Goal: Task Accomplishment & Management: Use online tool/utility

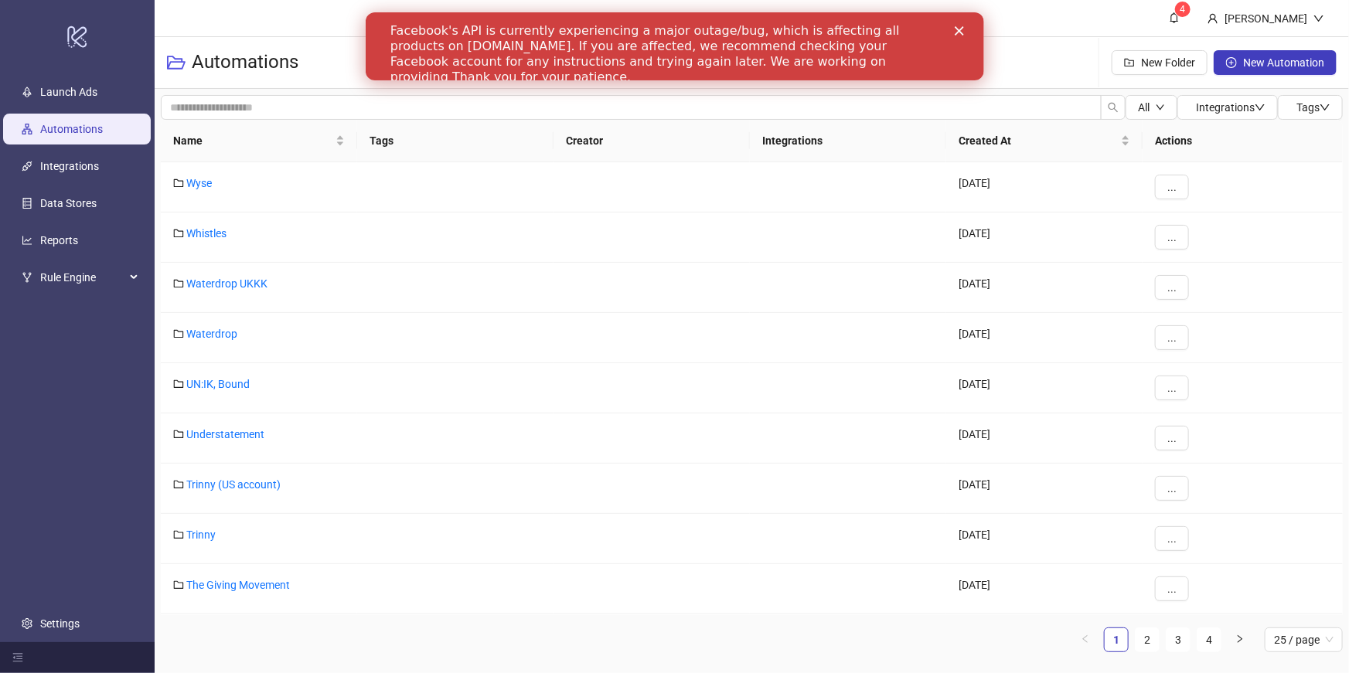
click at [956, 31] on icon "Close" at bounding box center [958, 30] width 9 height 9
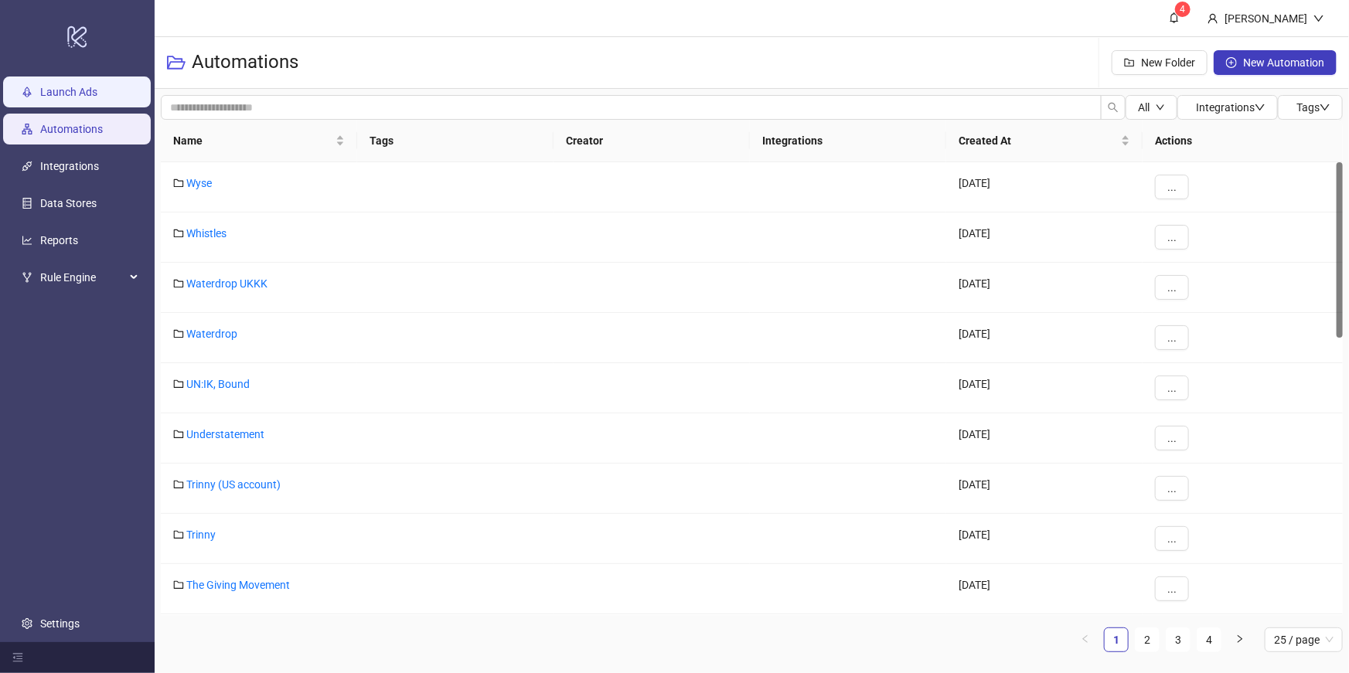
click at [67, 98] on link "Launch Ads" at bounding box center [68, 92] width 57 height 12
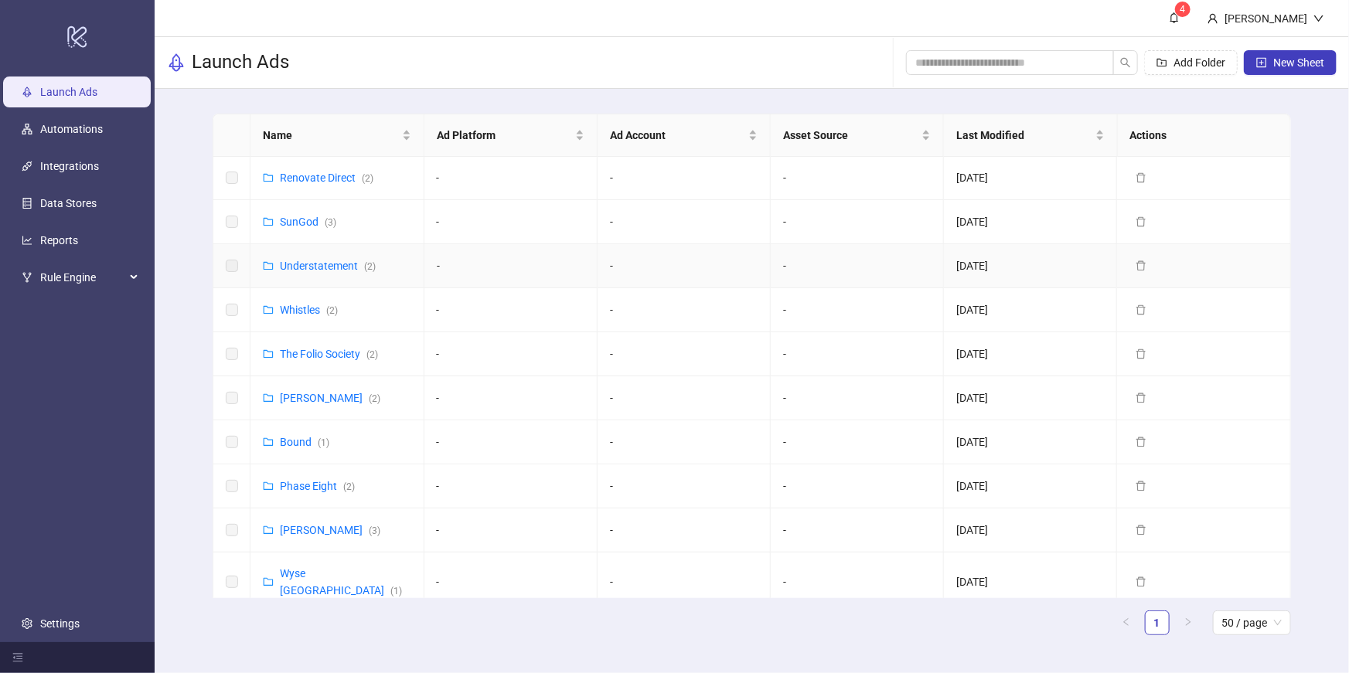
scroll to position [533, 0]
click at [307, 353] on link "The Folio Society ( 2 )" at bounding box center [329, 350] width 98 height 12
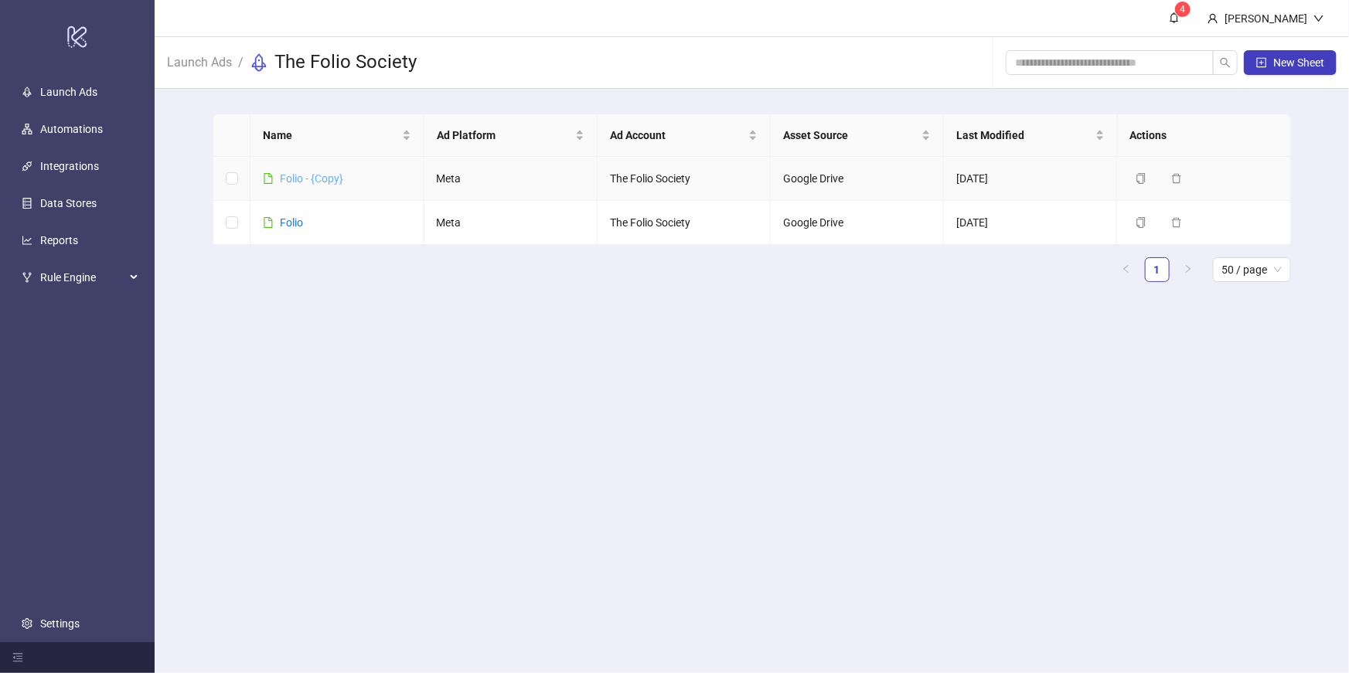
click at [293, 184] on link "Folio - {Copy}" at bounding box center [311, 178] width 63 height 12
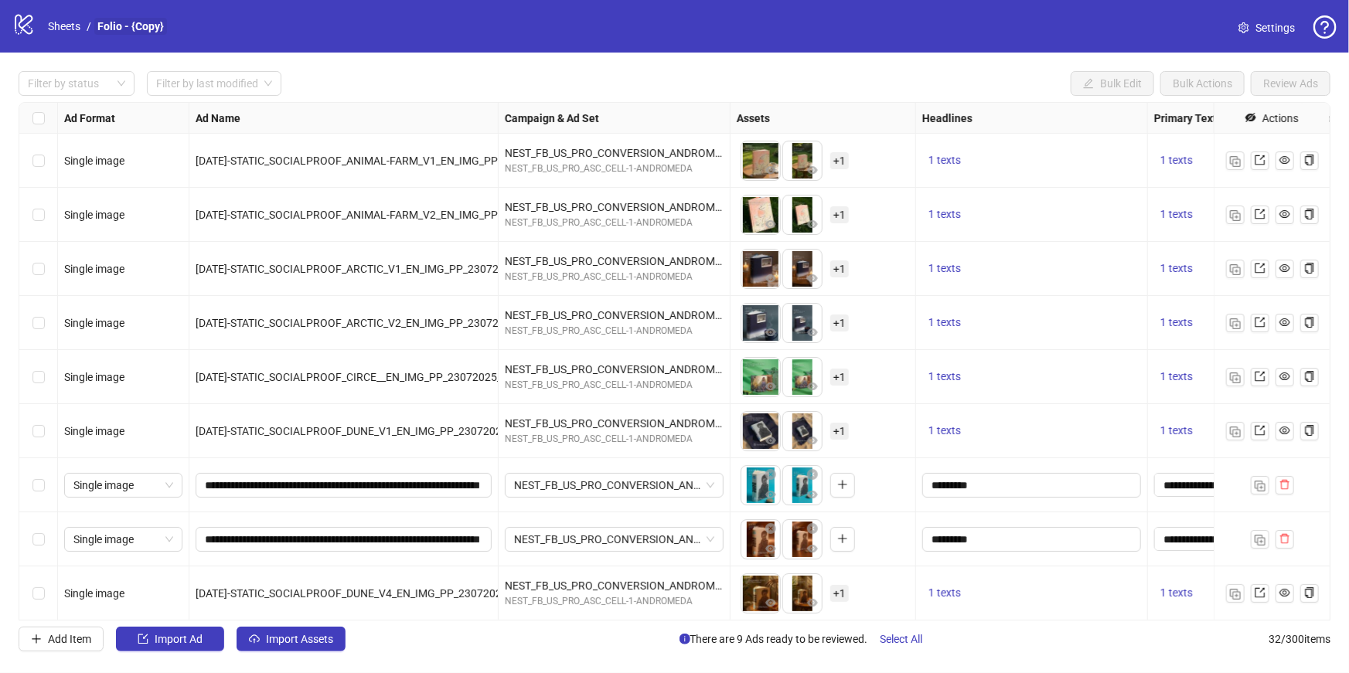
click at [106, 32] on link "Folio - {Copy}" at bounding box center [130, 26] width 73 height 17
click at [70, 25] on link "Sheets" at bounding box center [64, 26] width 39 height 17
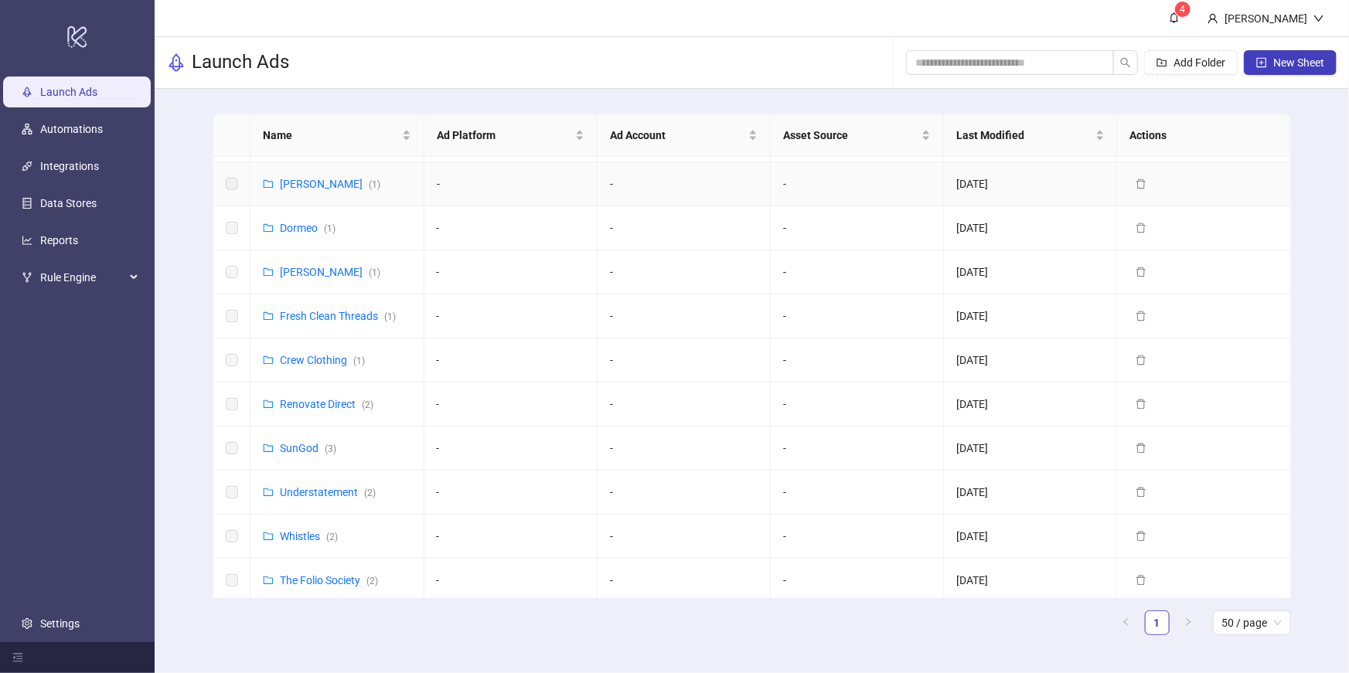
scroll to position [357, 0]
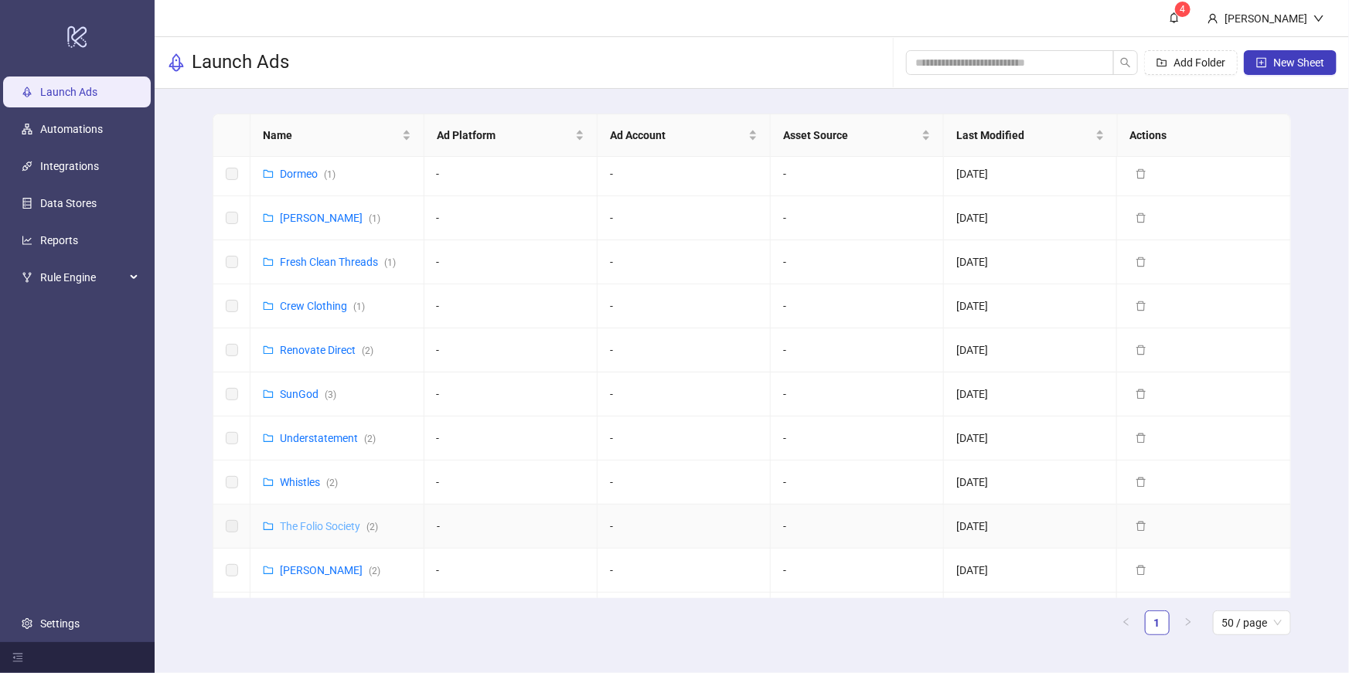
click at [348, 522] on link "The Folio Society ( 2 )" at bounding box center [329, 526] width 98 height 12
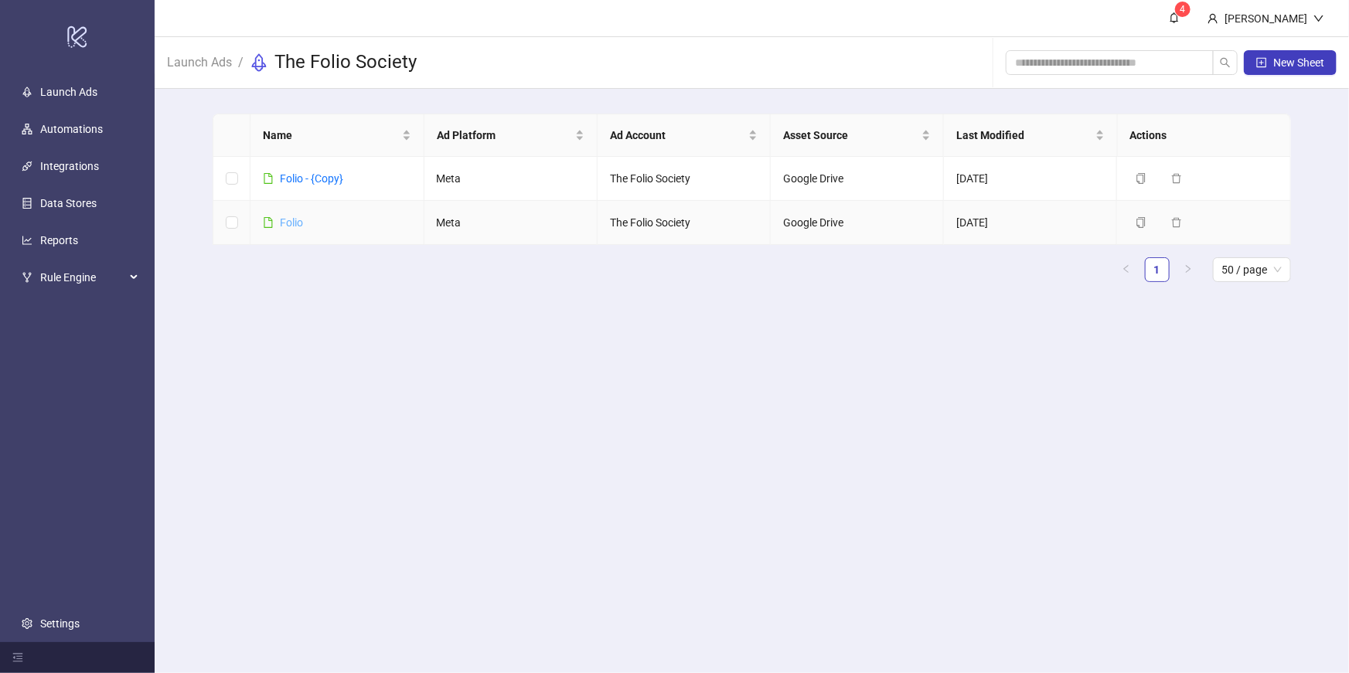
click at [288, 219] on link "Folio" at bounding box center [291, 222] width 23 height 12
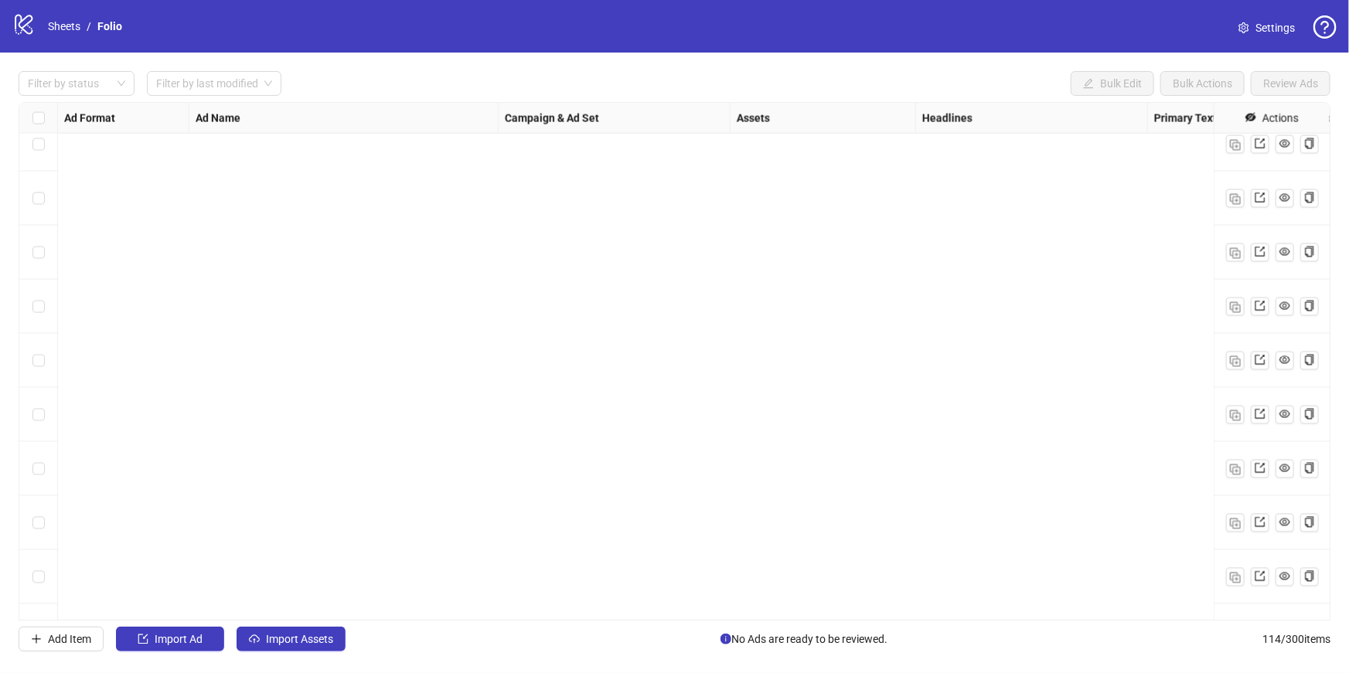
scroll to position [5680, 0]
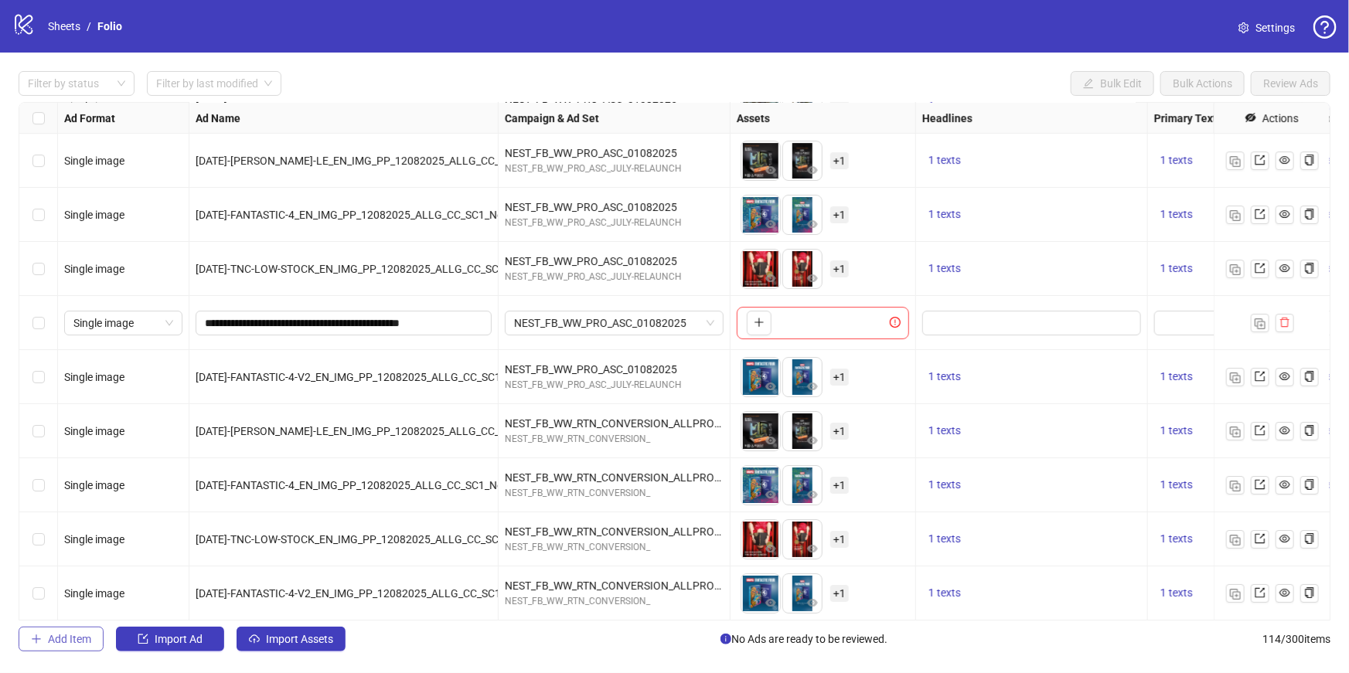
click at [80, 642] on span "Add Item" at bounding box center [69, 639] width 43 height 12
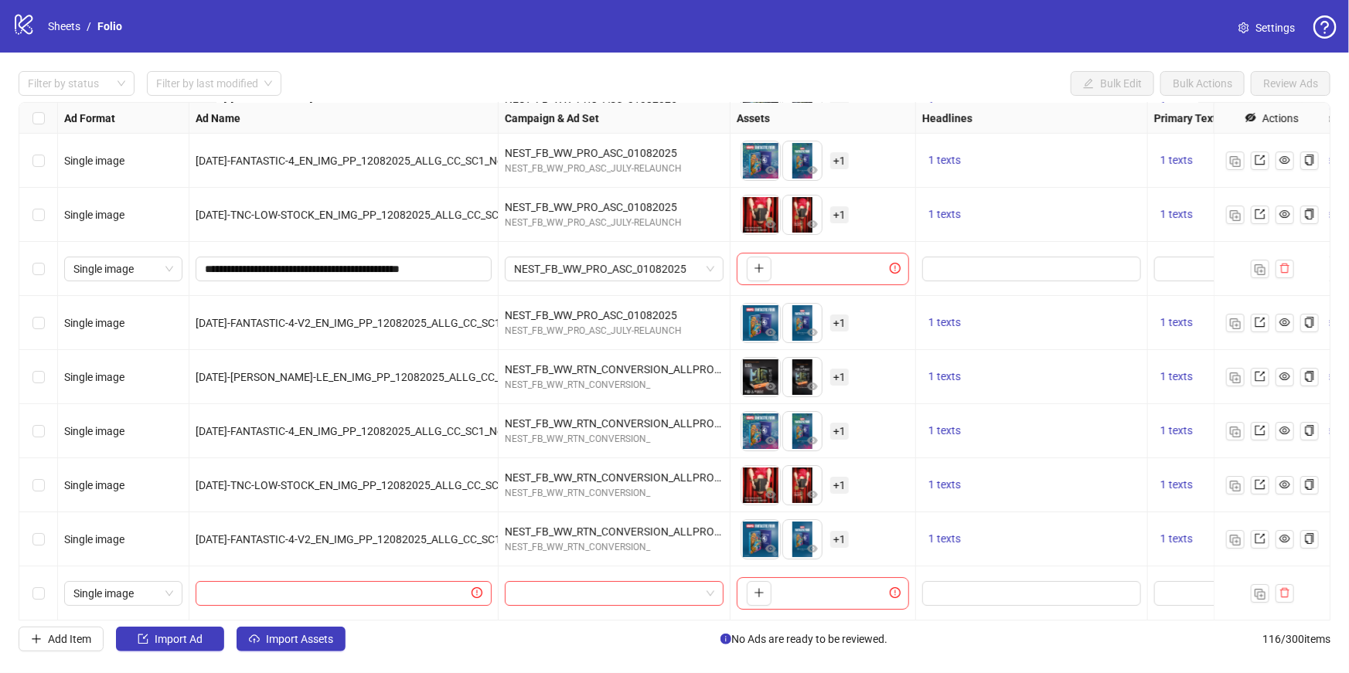
scroll to position [5788, 0]
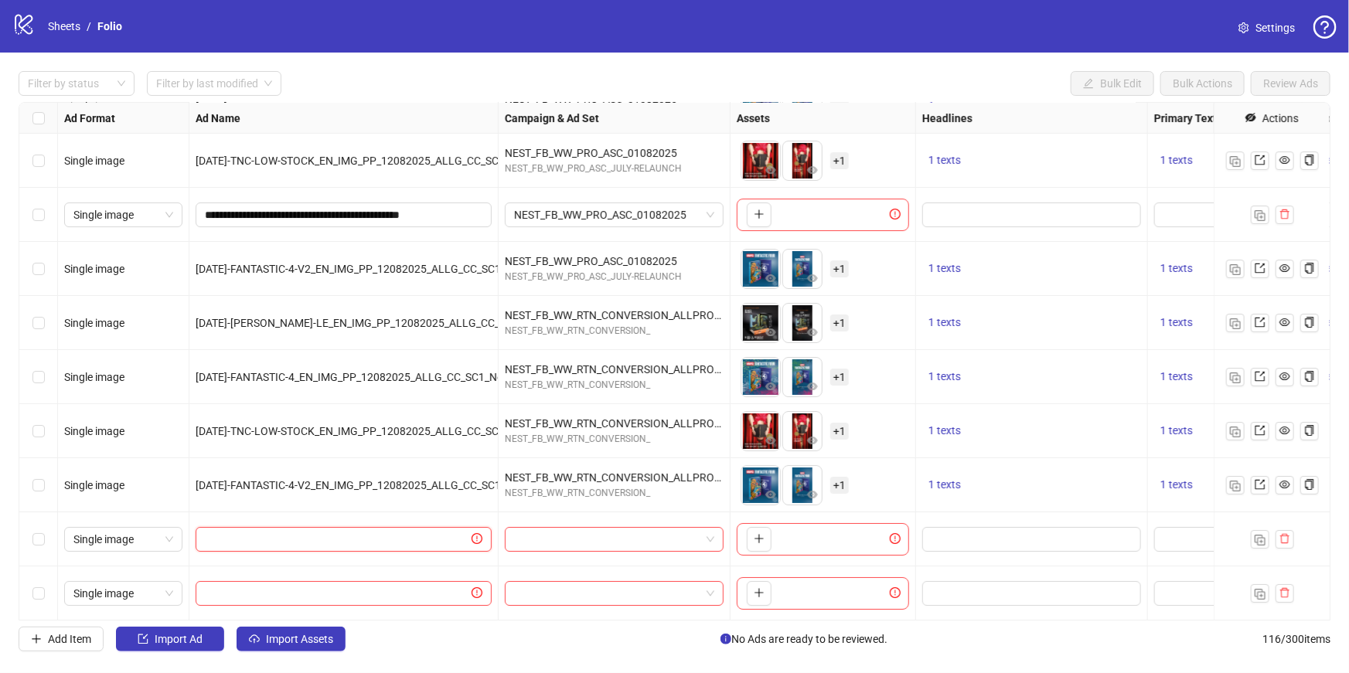
click at [304, 543] on input "text" at bounding box center [337, 539] width 264 height 17
paste input "**********"
type input "**********"
click at [298, 585] on input "text" at bounding box center [337, 593] width 264 height 17
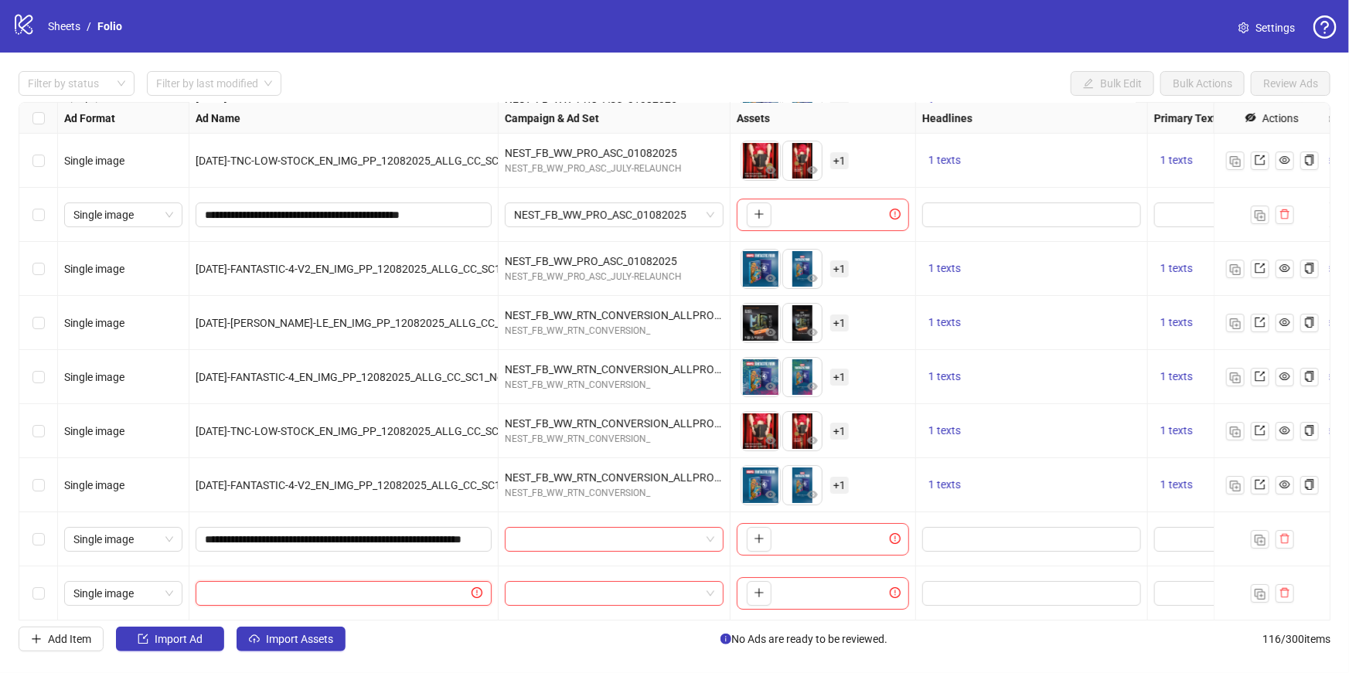
paste input "**********"
type input "**********"
click at [566, 550] on div at bounding box center [614, 539] width 219 height 25
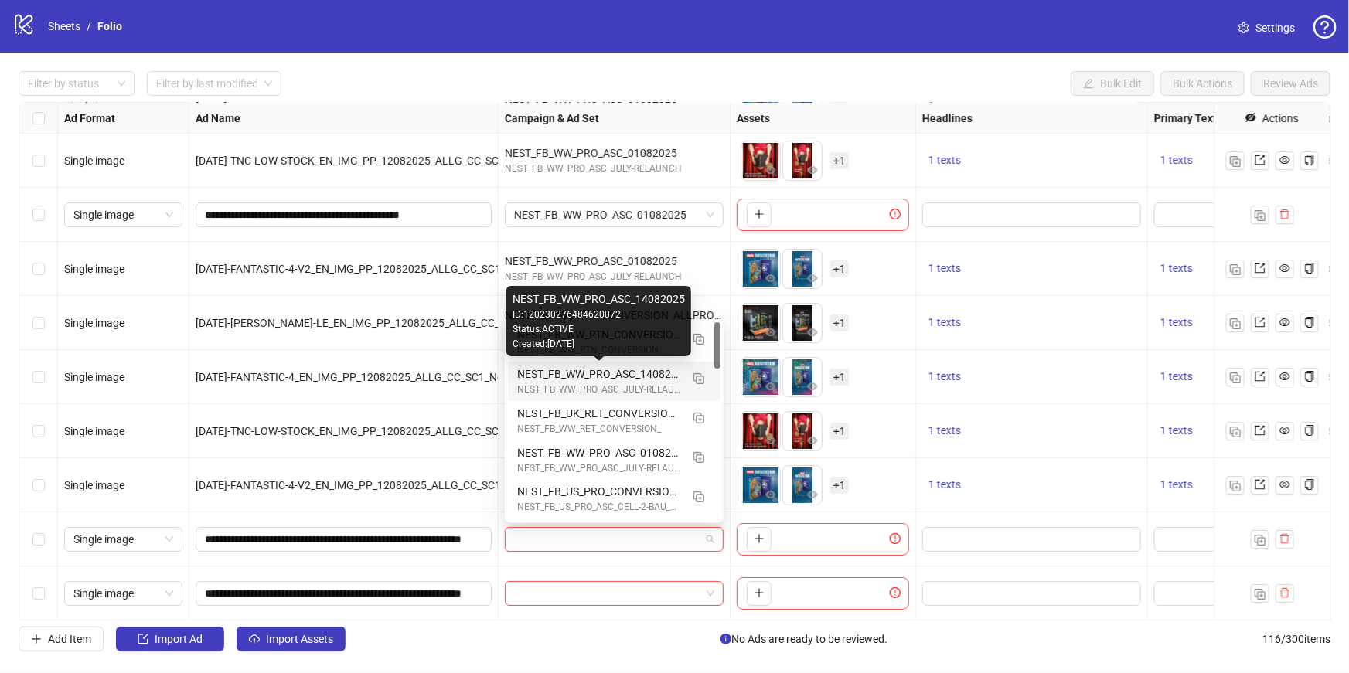
click at [640, 374] on div "NEST_FB_WW_PRO_ASC_14082025" at bounding box center [598, 374] width 163 height 17
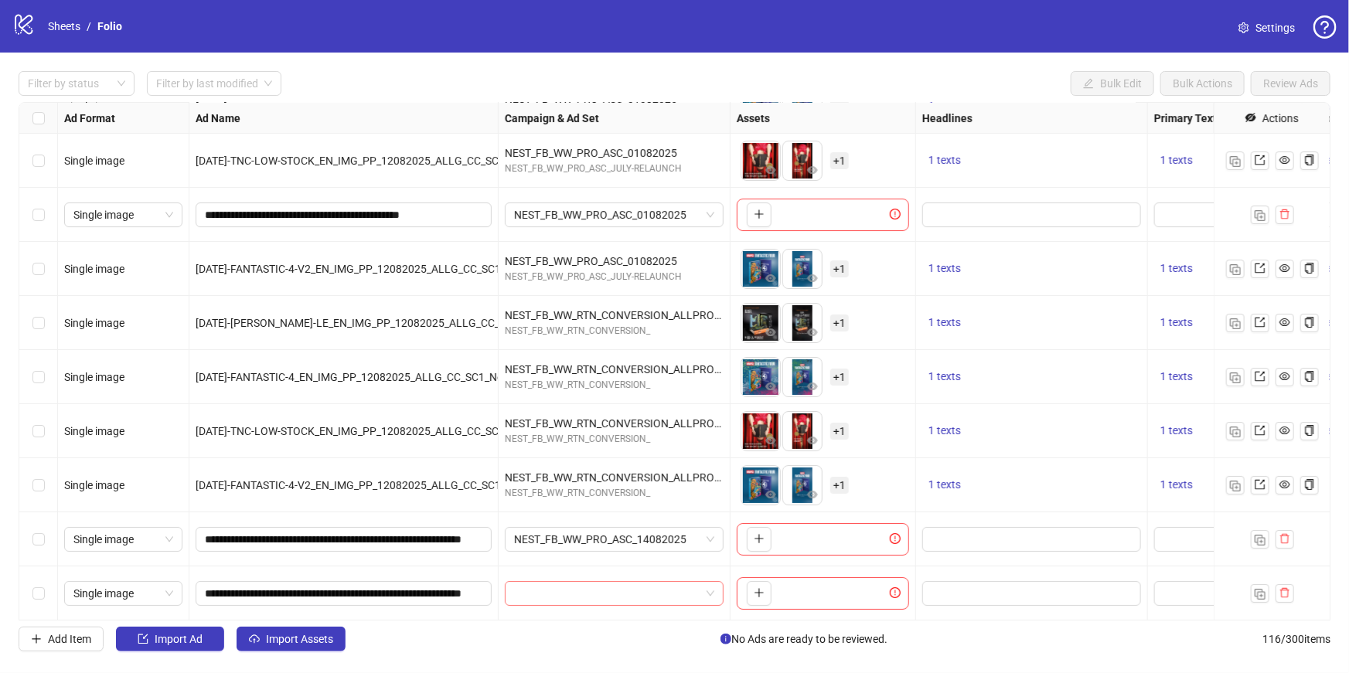
click at [669, 590] on input "search" at bounding box center [607, 593] width 186 height 23
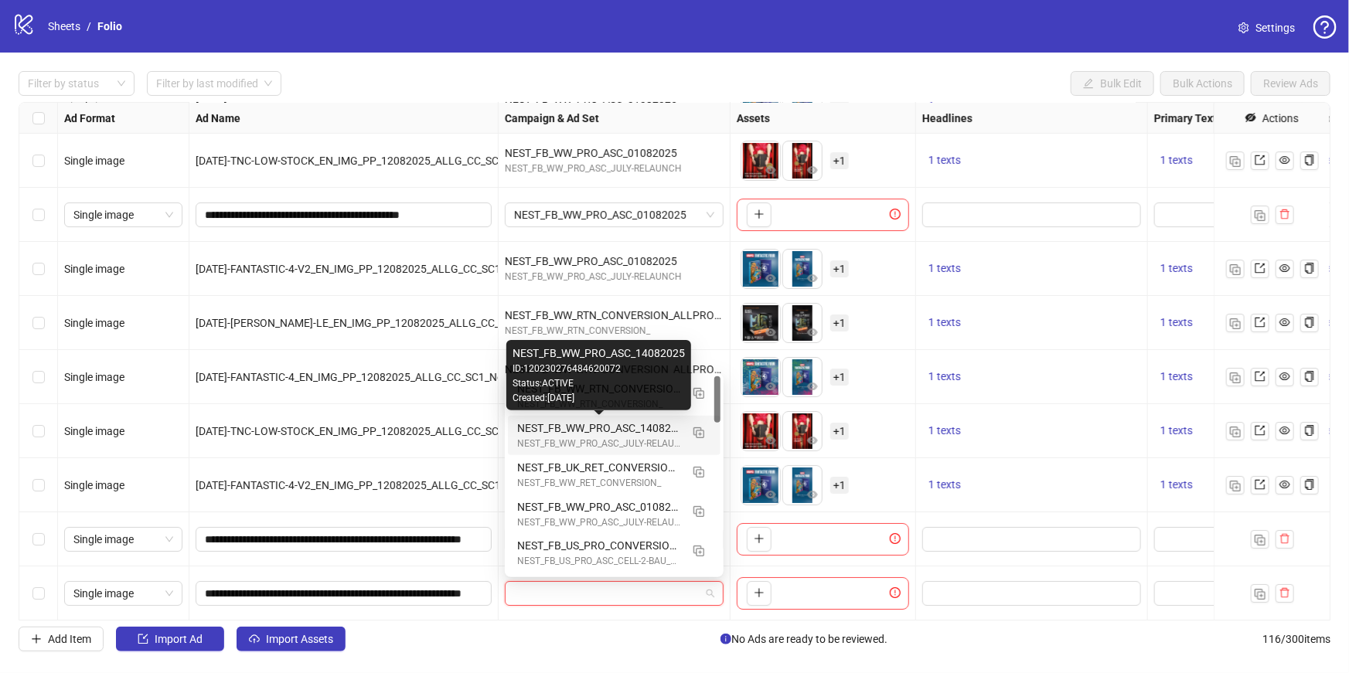
click at [601, 430] on div "NEST_FB_WW_PRO_ASC_14082025" at bounding box center [598, 428] width 163 height 17
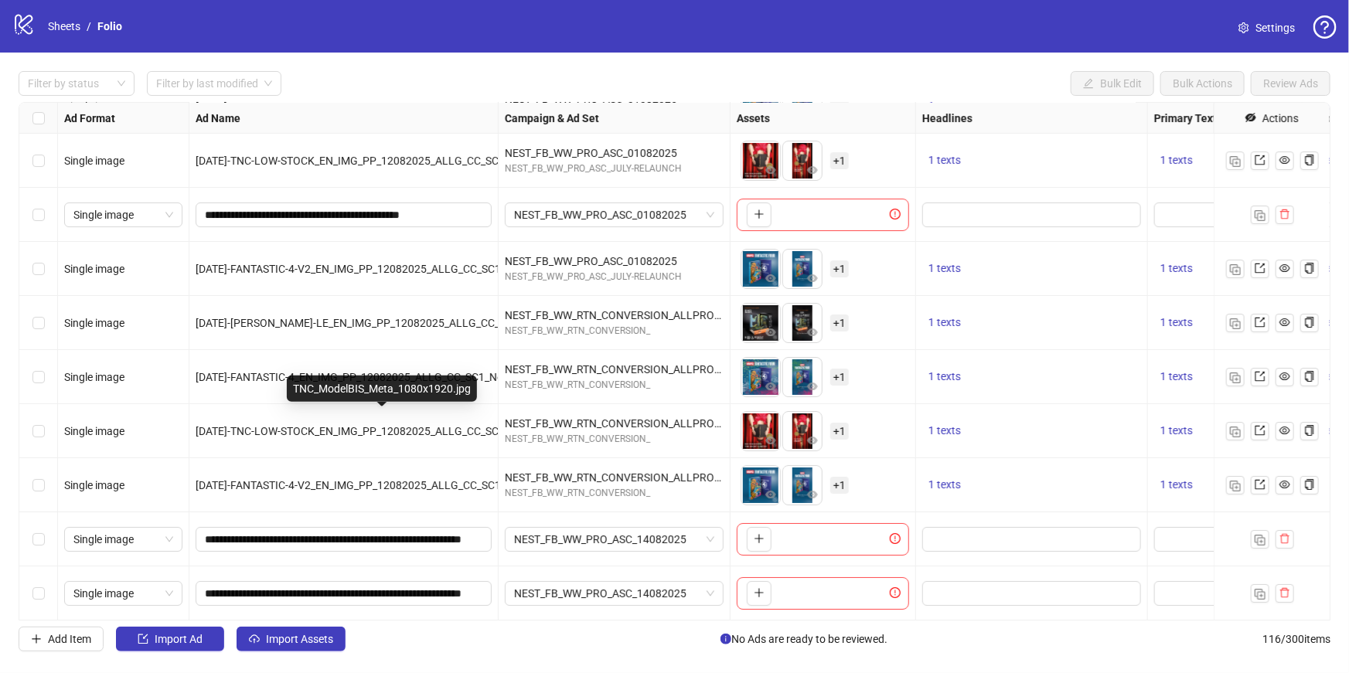
scroll to position [5788, 420]
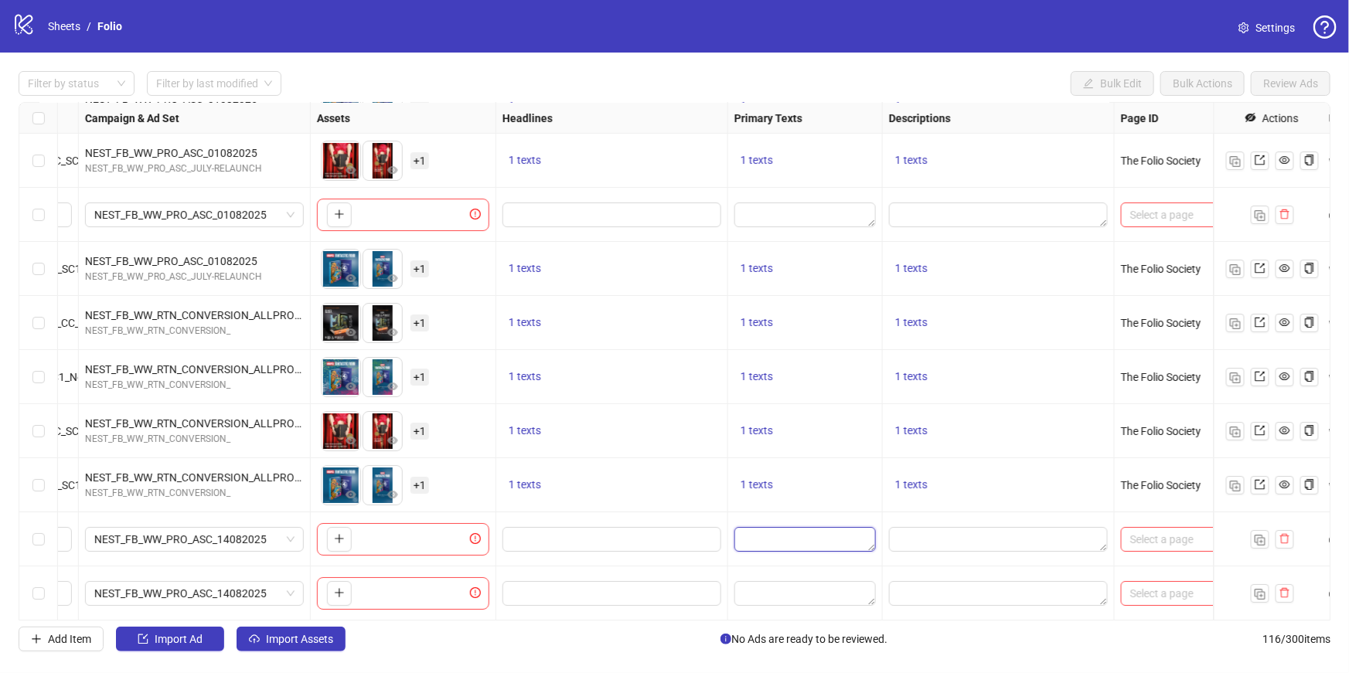
click at [755, 536] on textarea "Edit values" at bounding box center [804, 539] width 141 height 25
type textarea "**********"
click at [781, 583] on textarea "Edit values" at bounding box center [804, 593] width 141 height 25
type textarea "**********"
click at [695, 534] on input "Edit values" at bounding box center [610, 539] width 197 height 17
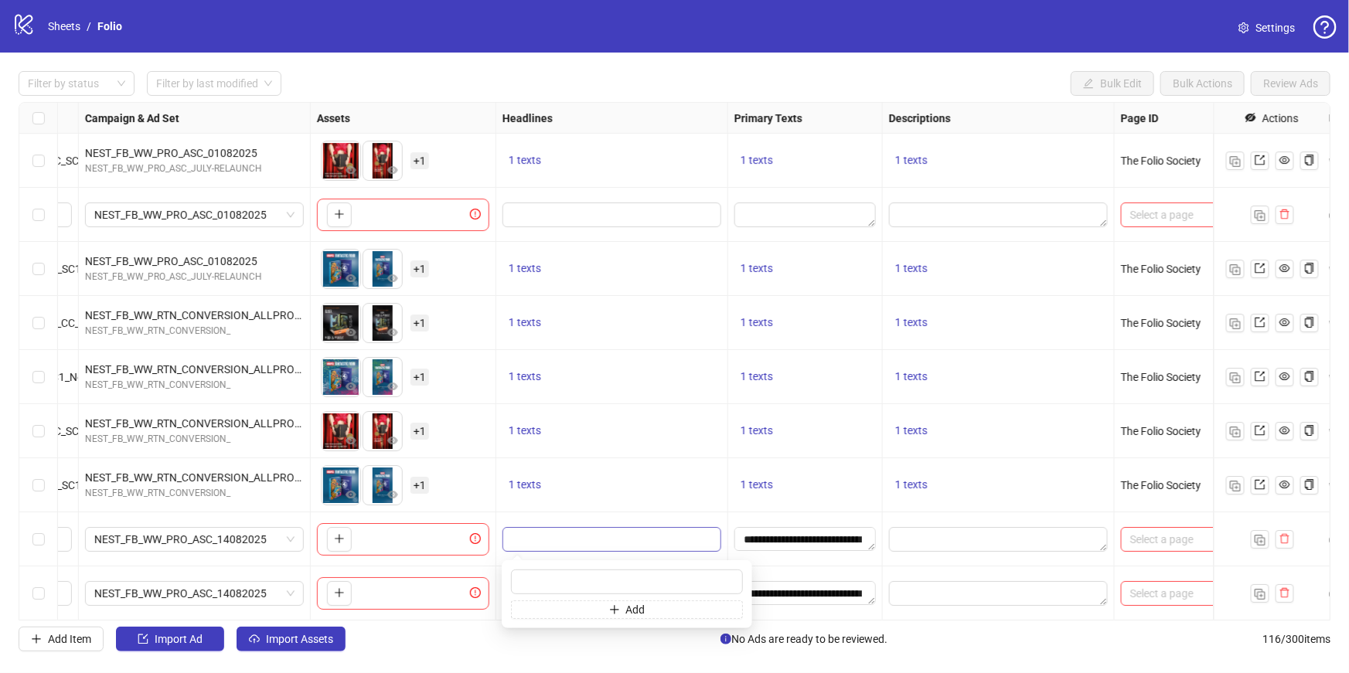
type input "**********"
click at [1018, 535] on textarea "Edit values" at bounding box center [998, 539] width 219 height 25
type textarea "**********"
click at [697, 604] on span "Edit values" at bounding box center [611, 593] width 219 height 25
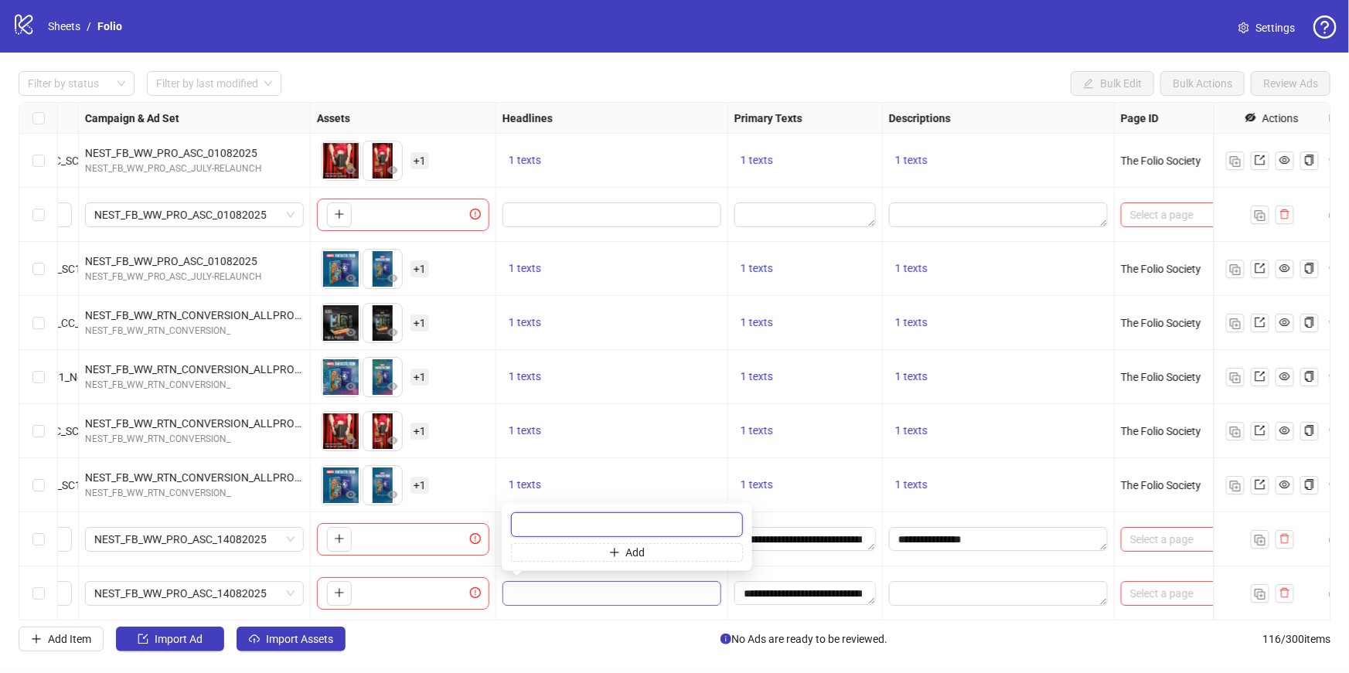
paste input "**********"
type input "**********"
click at [999, 585] on textarea "Edit values" at bounding box center [998, 593] width 219 height 25
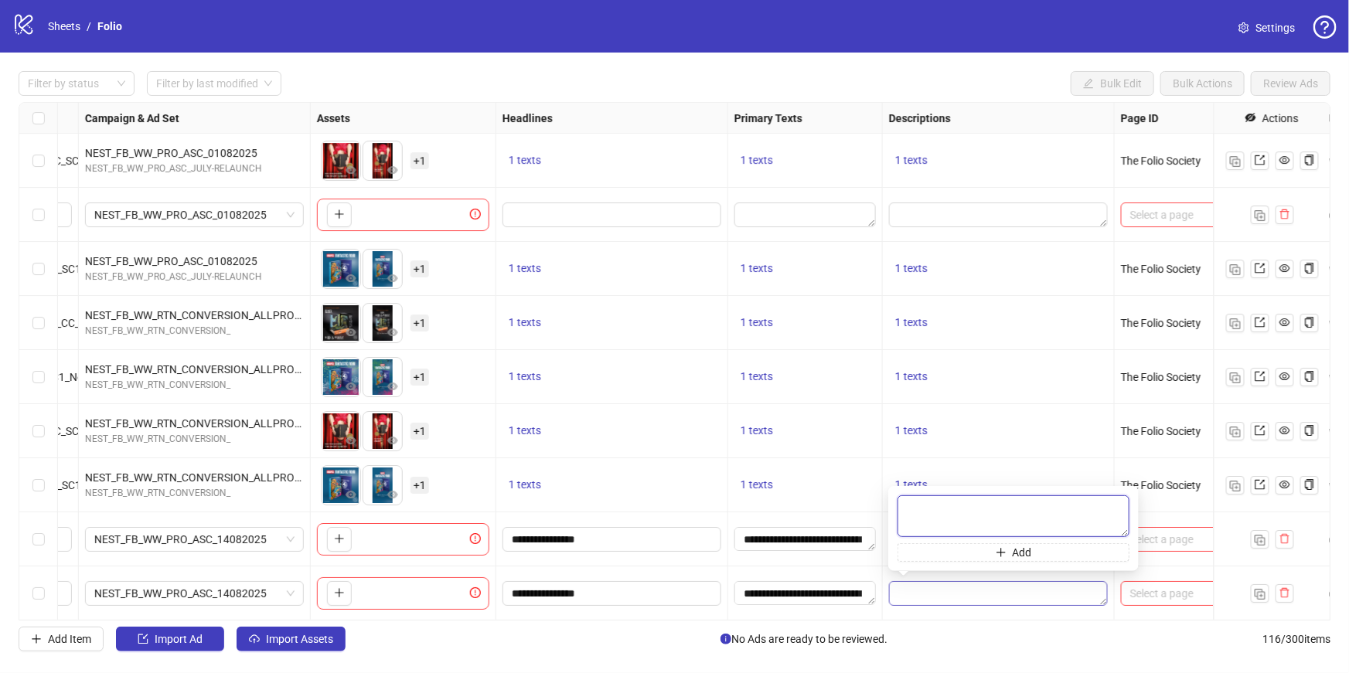
paste textarea "**********"
type textarea "**********"
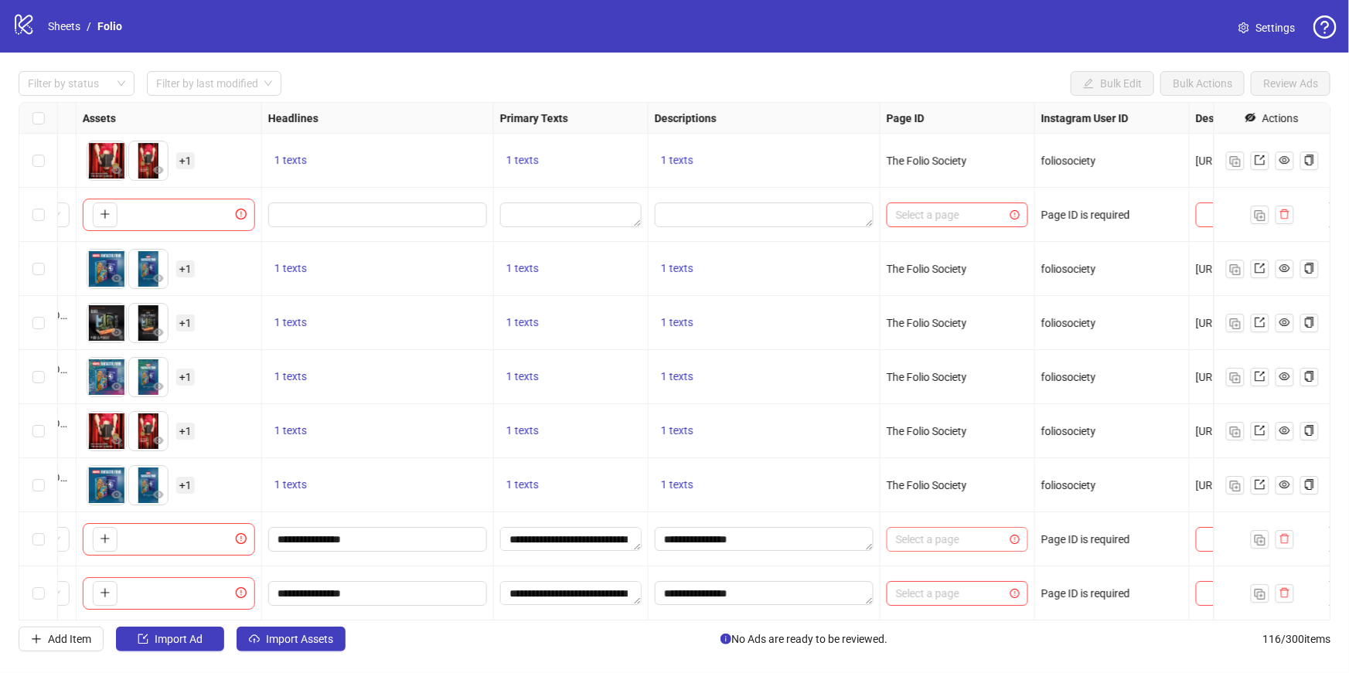
click at [944, 537] on input "search" at bounding box center [950, 539] width 109 height 23
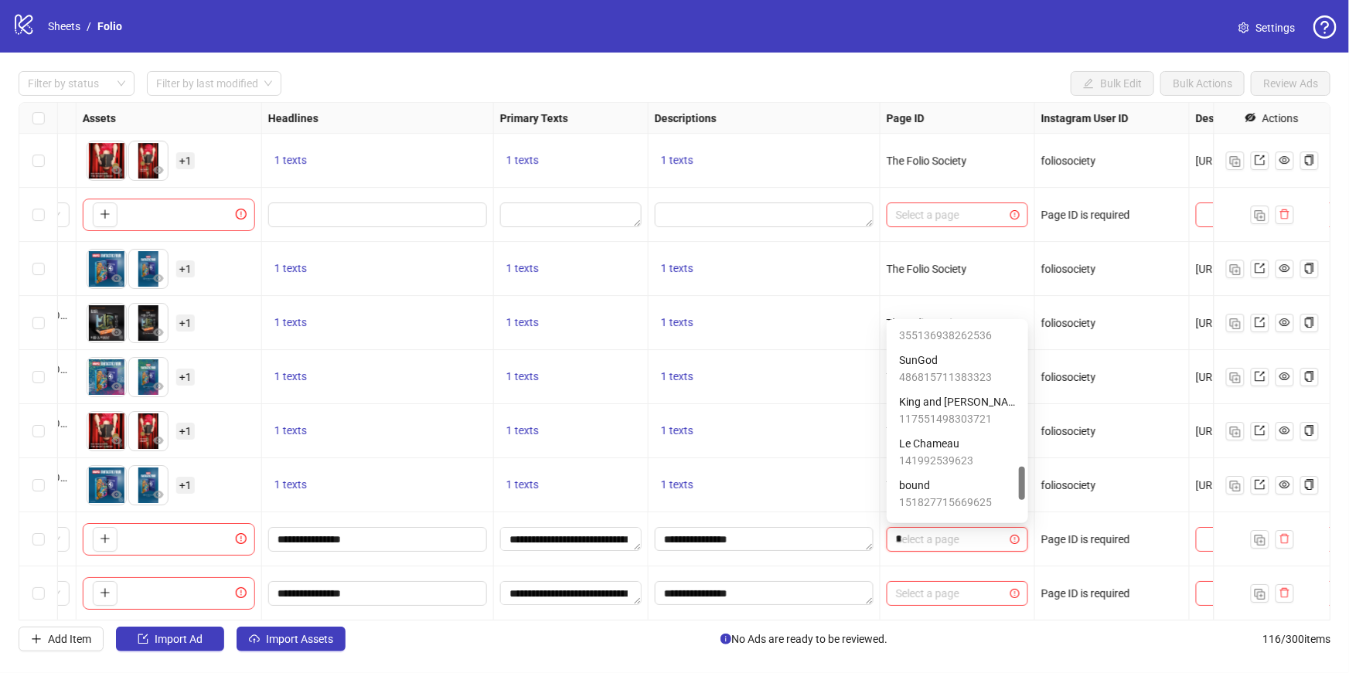
scroll to position [0, 0]
type input "**"
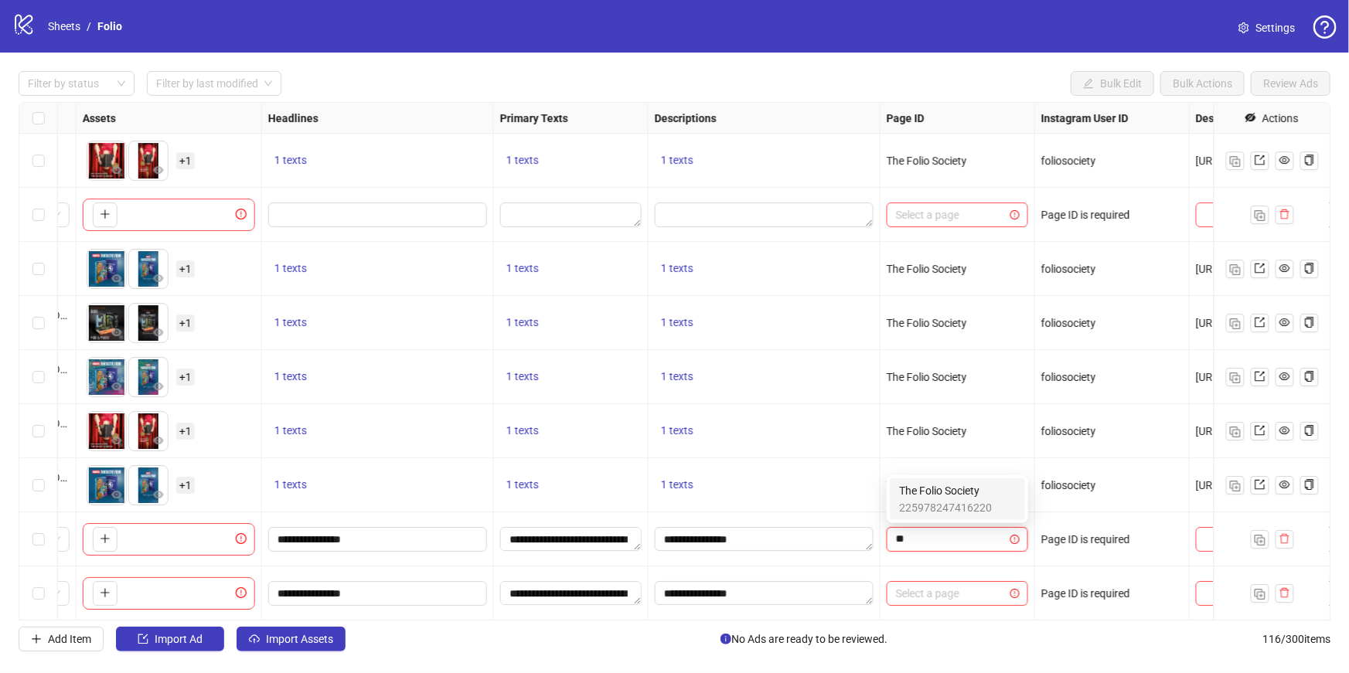
click at [964, 498] on span "The Folio Society" at bounding box center [945, 490] width 93 height 17
click at [980, 599] on input "search" at bounding box center [950, 593] width 109 height 23
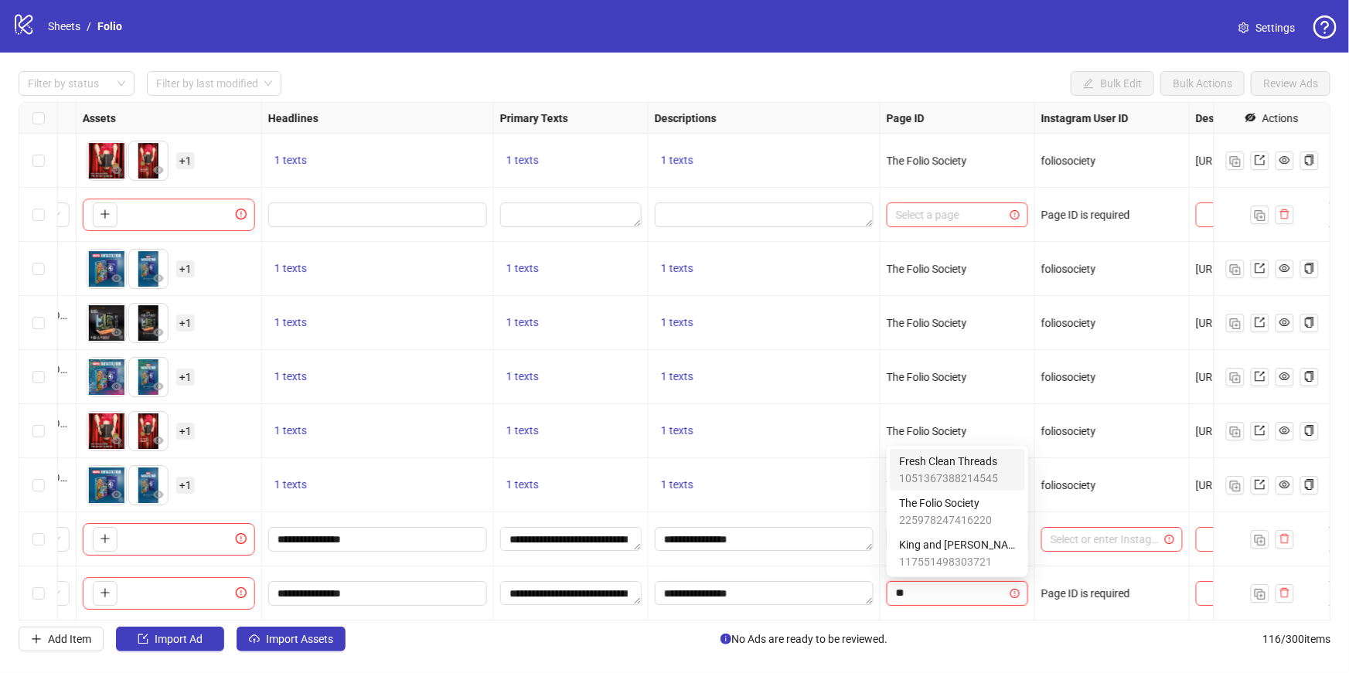
type input "***"
click at [965, 550] on span "The Folio Society" at bounding box center [945, 544] width 93 height 17
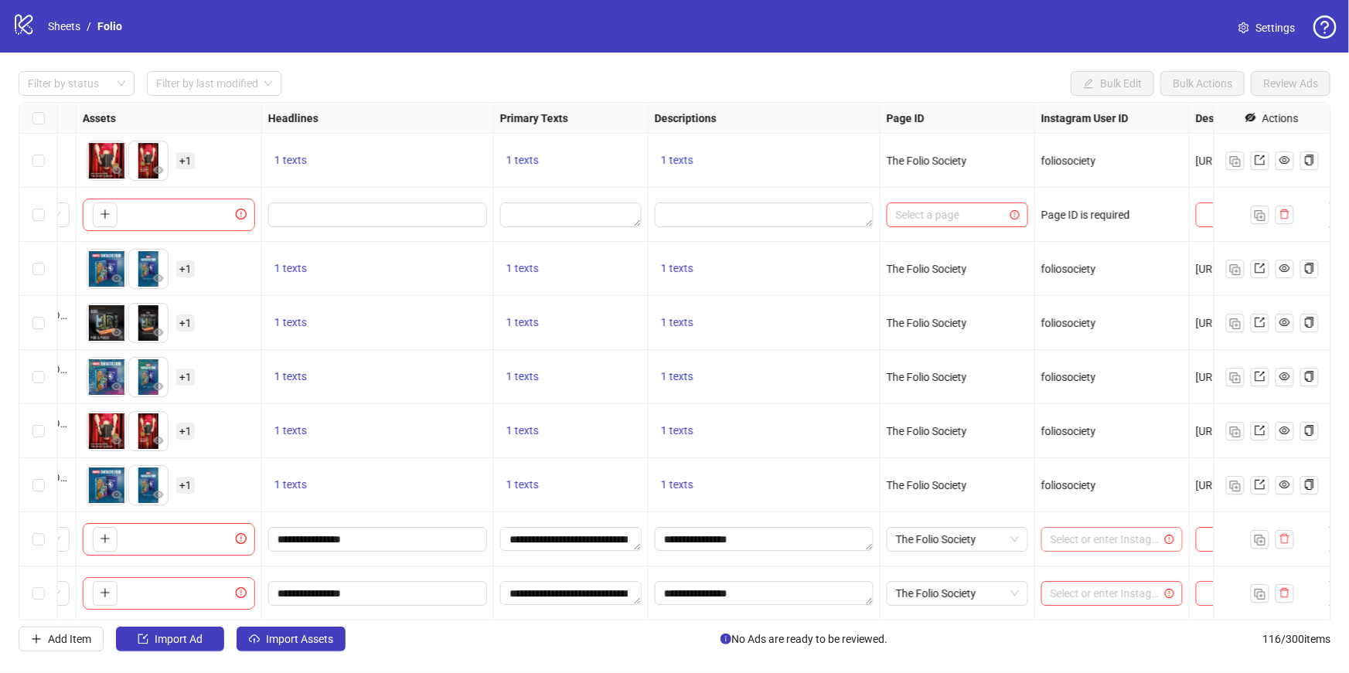
click at [1056, 543] on input "search" at bounding box center [1104, 539] width 109 height 23
click at [1076, 570] on div "foliosociety" at bounding box center [1111, 569] width 117 height 17
click at [1092, 595] on input "search" at bounding box center [1104, 593] width 109 height 23
click at [1096, 624] on div "foliosociety" at bounding box center [1111, 623] width 117 height 17
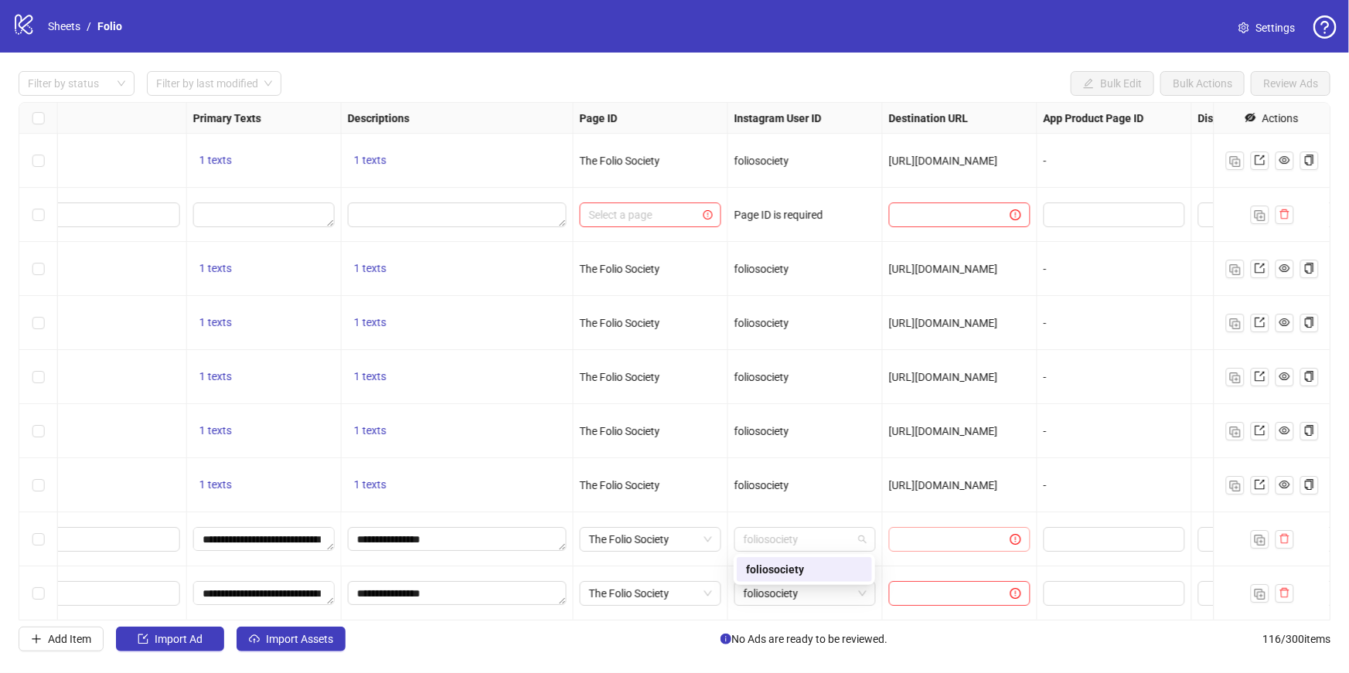
click at [985, 548] on span at bounding box center [959, 539] width 141 height 25
click at [965, 546] on input "text" at bounding box center [943, 539] width 90 height 17
paste input "**********"
type input "**********"
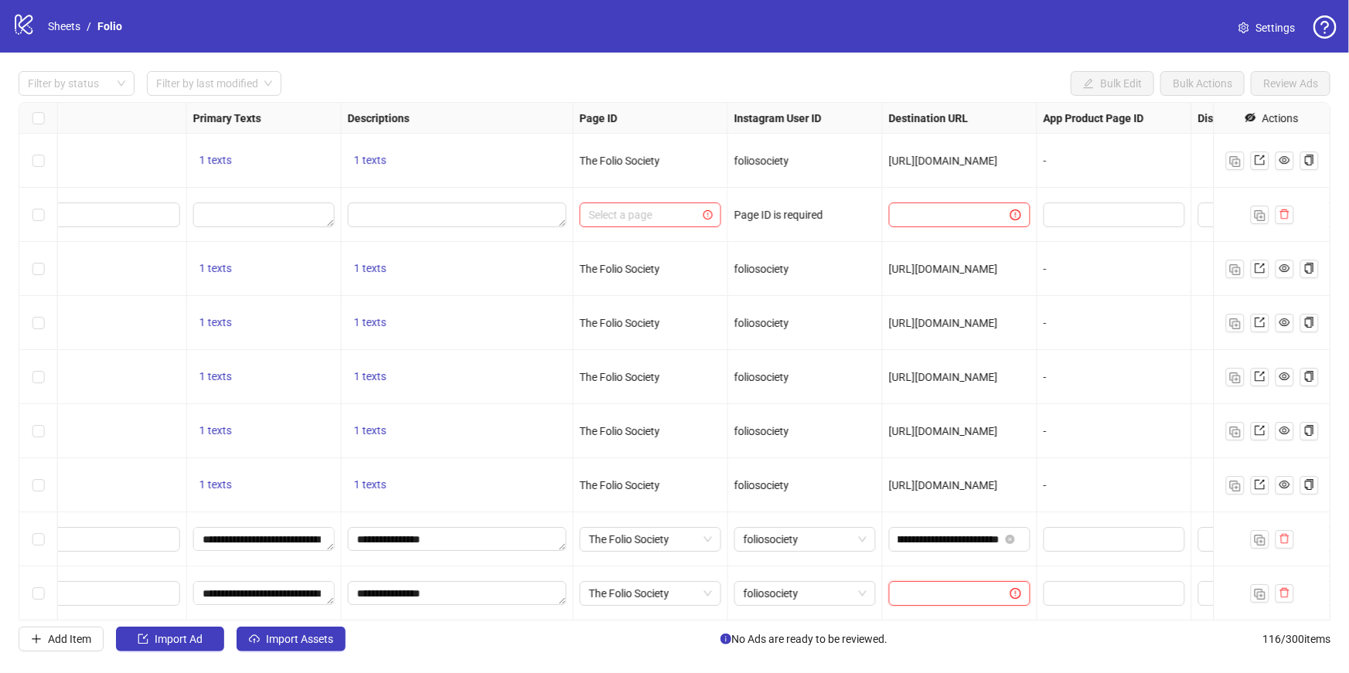
click at [979, 589] on input "text" at bounding box center [943, 593] width 90 height 17
paste input "**********"
type input "**********"
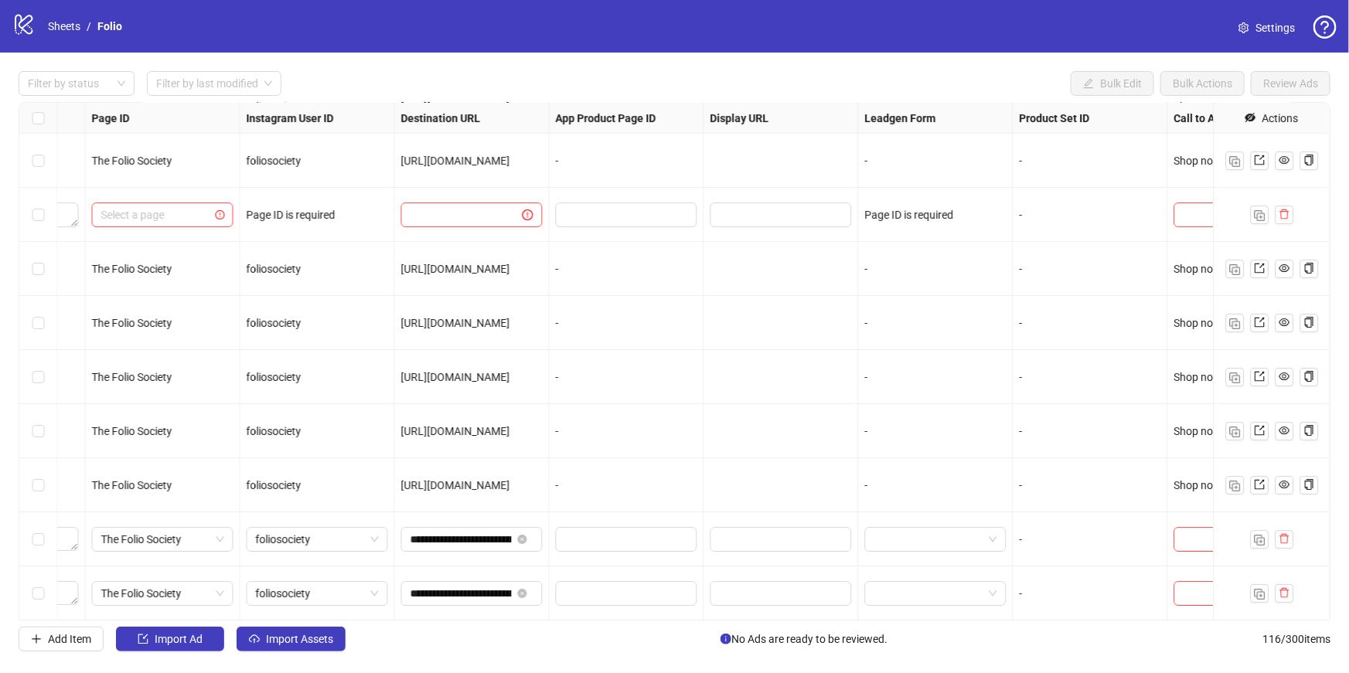
scroll to position [5788, 1526]
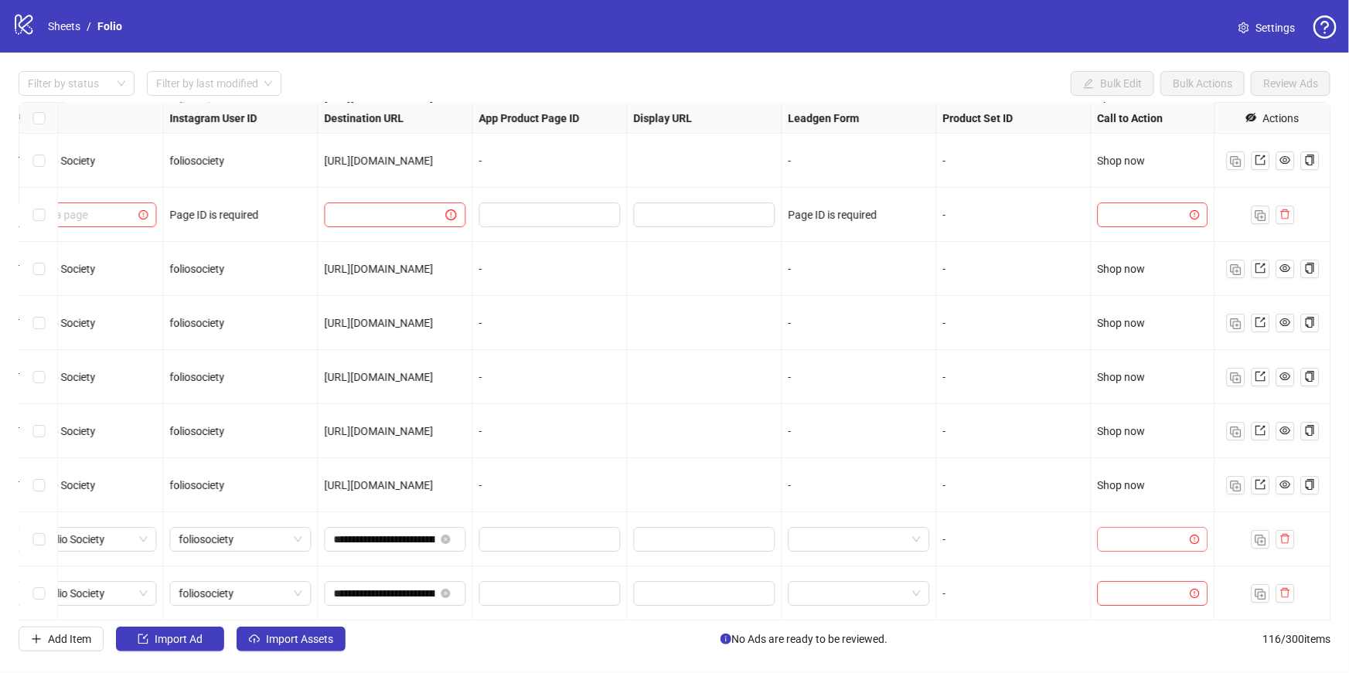
click at [1145, 536] on input "search" at bounding box center [1145, 539] width 78 height 23
drag, startPoint x: 1121, startPoint y: 383, endPoint x: 1136, endPoint y: 601, distance: 218.4
click at [1121, 383] on div "Shop now" at bounding box center [1151, 384] width 86 height 17
click at [1138, 604] on input "search" at bounding box center [1145, 593] width 78 height 23
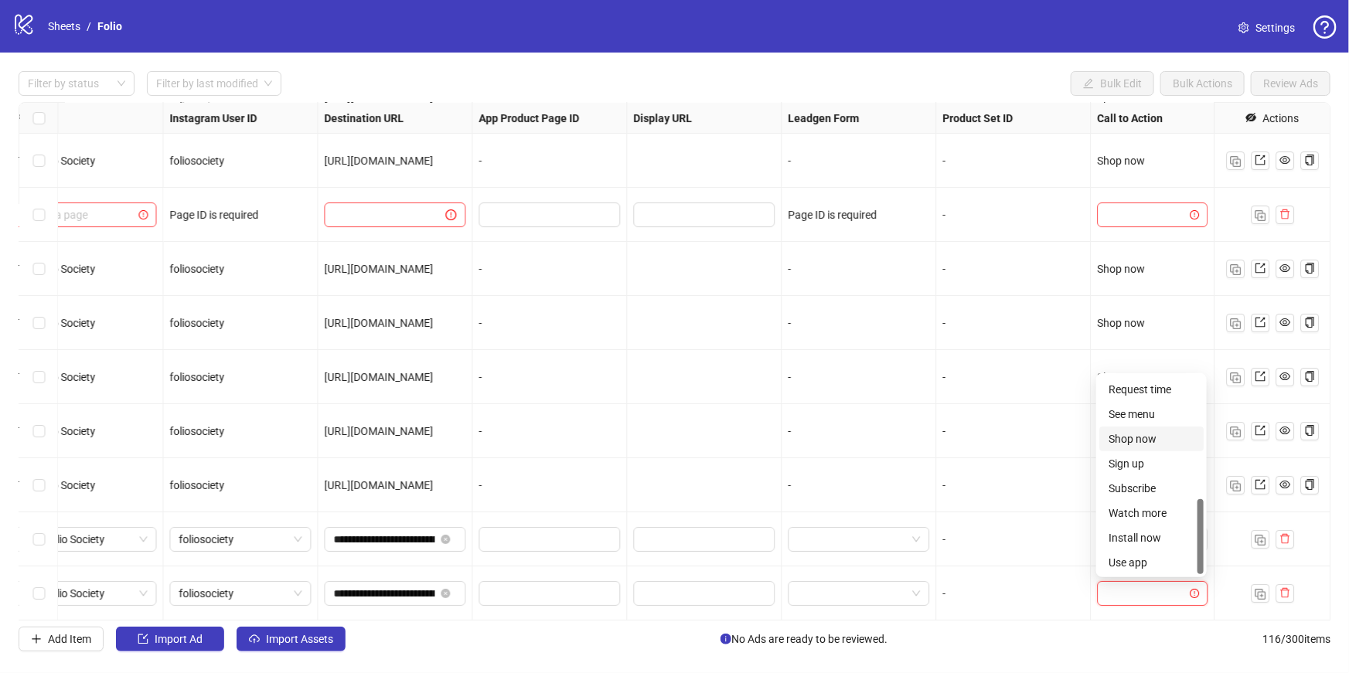
click at [1154, 436] on div "Shop now" at bounding box center [1151, 438] width 86 height 17
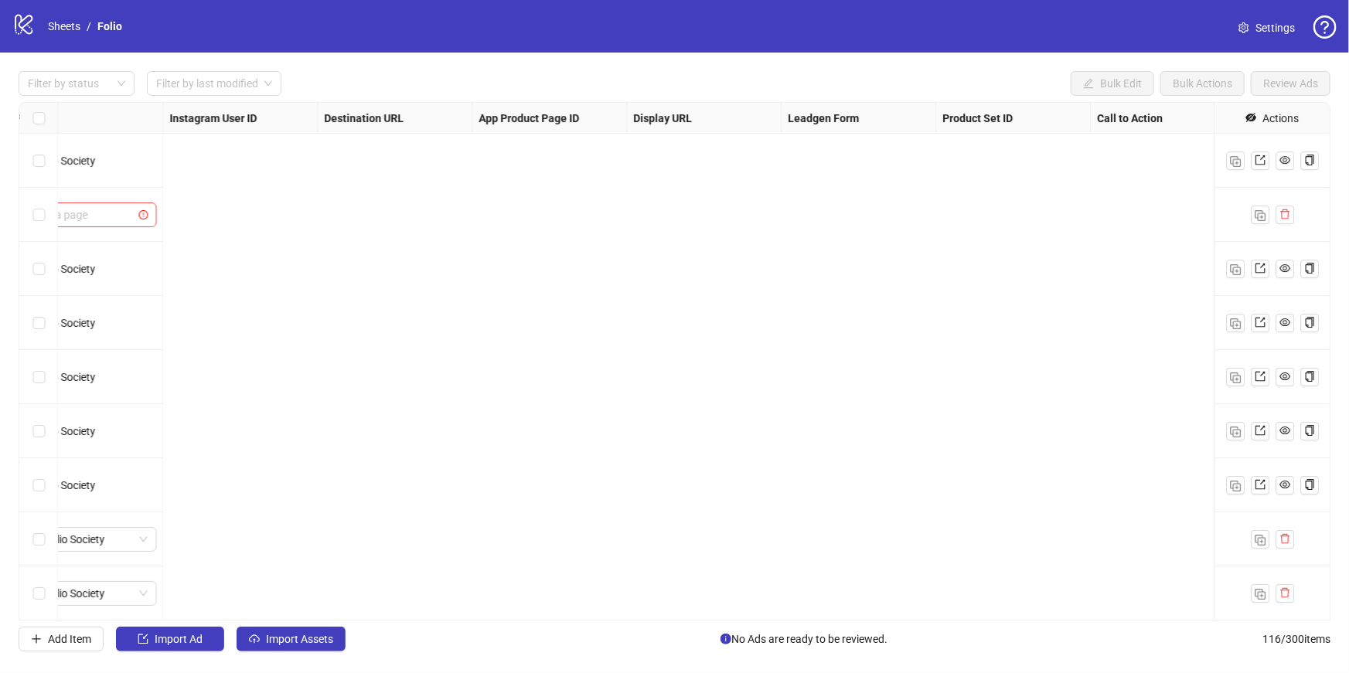
scroll to position [5788, 0]
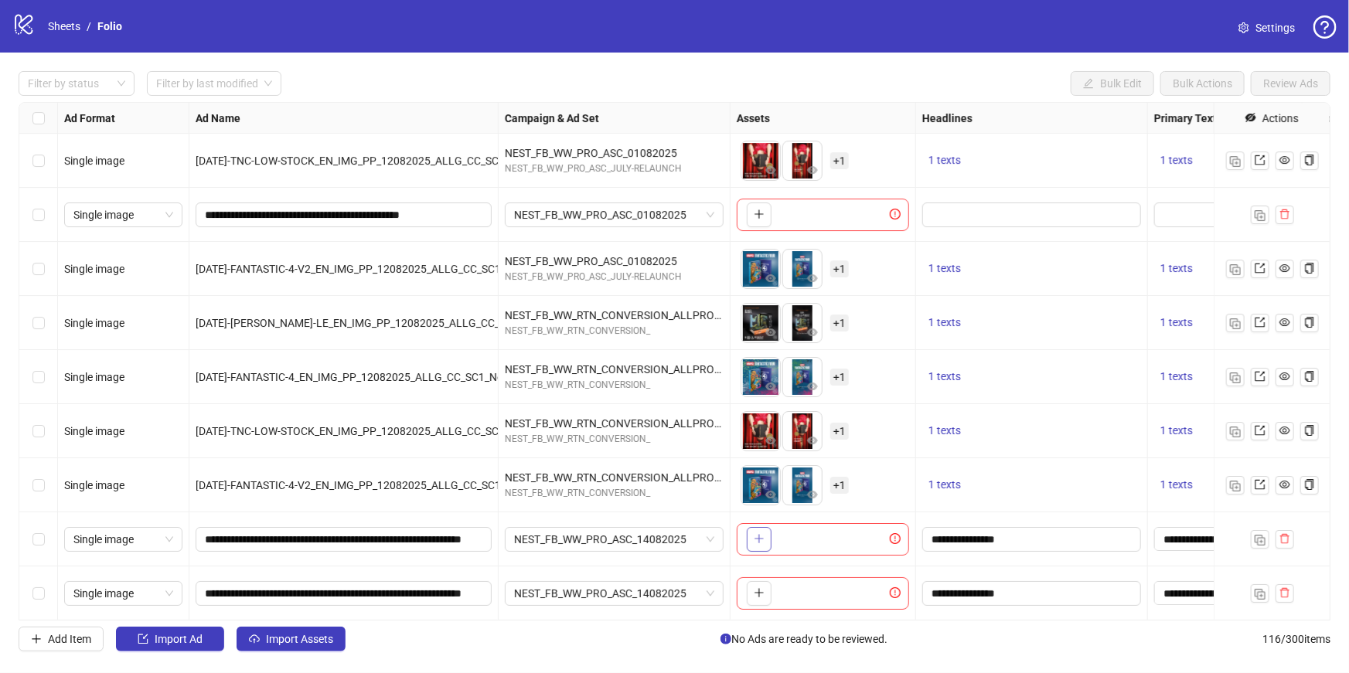
click at [764, 540] on icon "plus" at bounding box center [758, 538] width 11 height 11
click at [838, 535] on span "+ 1" at bounding box center [839, 539] width 19 height 17
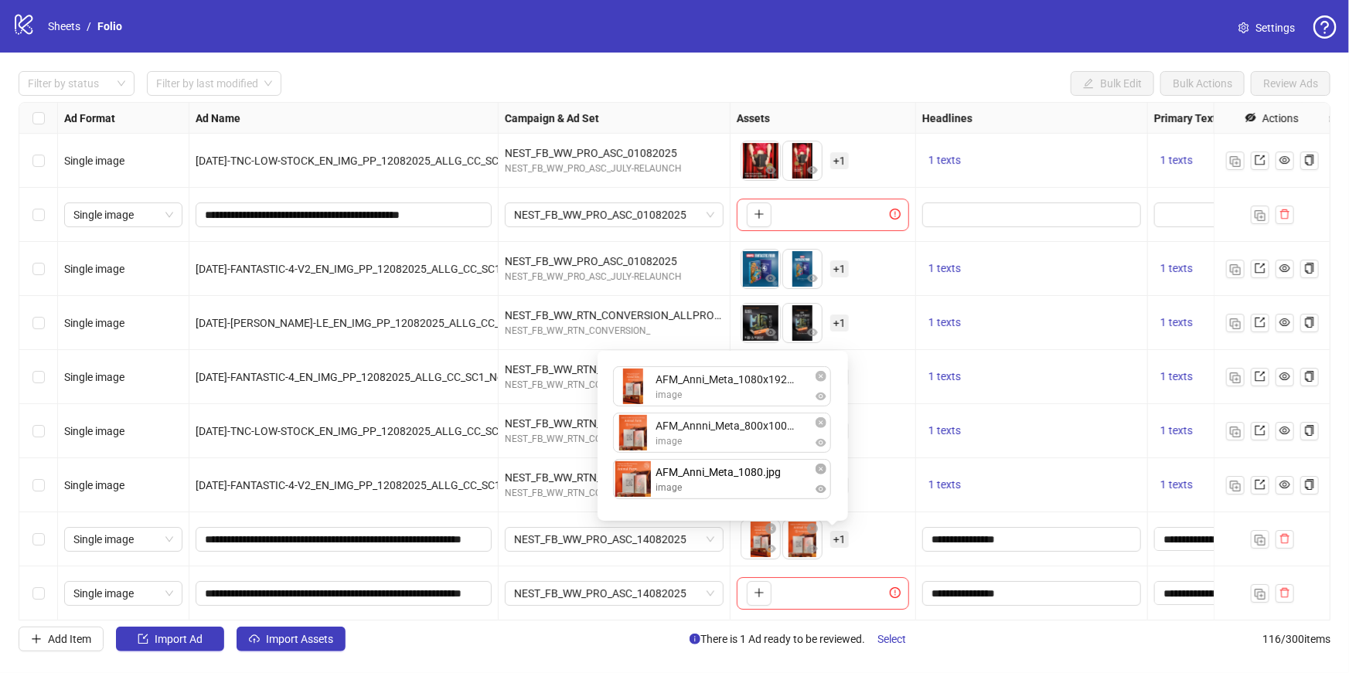
drag, startPoint x: 732, startPoint y: 482, endPoint x: 720, endPoint y: 340, distance: 142.7
click at [720, 360] on div "AFM_Anni_Meta_1080x1920.jpg image AFM_Annni_Meta_800x1000.jpg image AFM_Anni_Me…" at bounding box center [723, 435] width 232 height 151
drag, startPoint x: 743, startPoint y: 489, endPoint x: 742, endPoint y: 406, distance: 83.5
click at [742, 406] on div "AFM_Anni_Meta_1080x1920.jpg image AFM_Annni_Meta_800x1000.jpg image AFM_Anni_Me…" at bounding box center [723, 435] width 232 height 151
click at [753, 591] on icon "plus" at bounding box center [758, 592] width 11 height 11
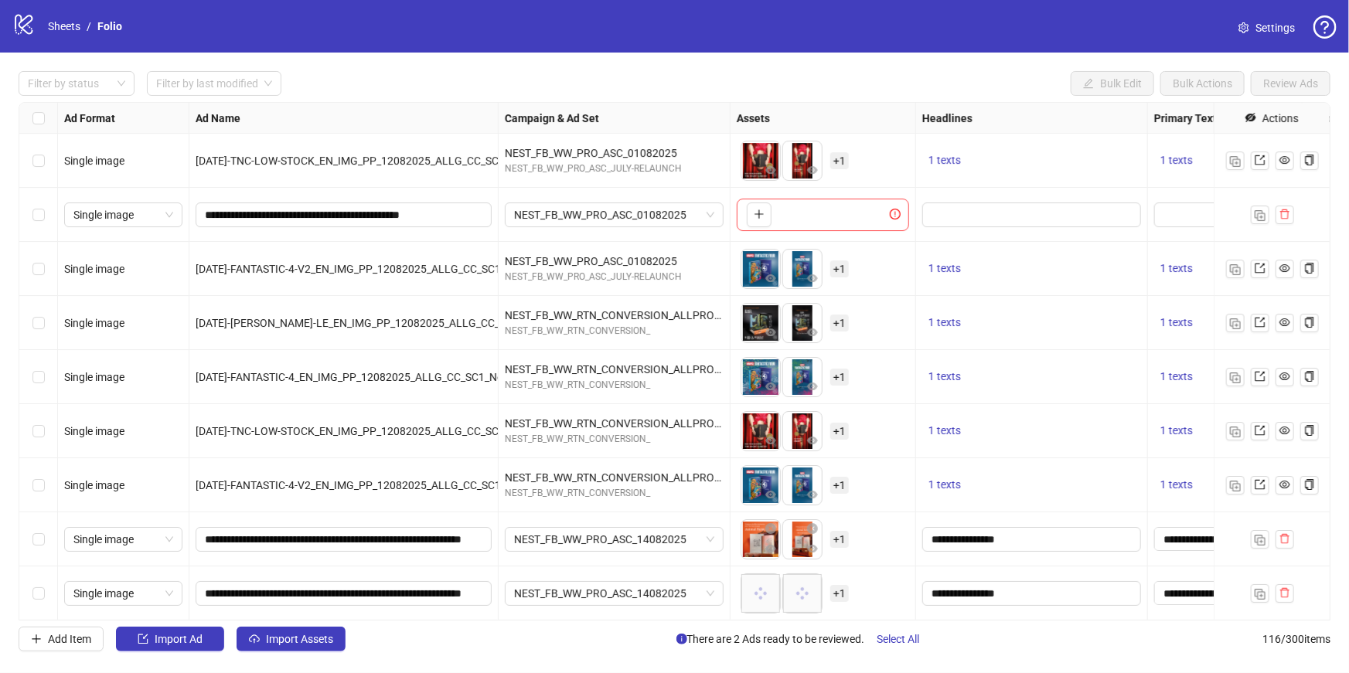
click at [842, 594] on span "+ 1" at bounding box center [839, 593] width 19 height 17
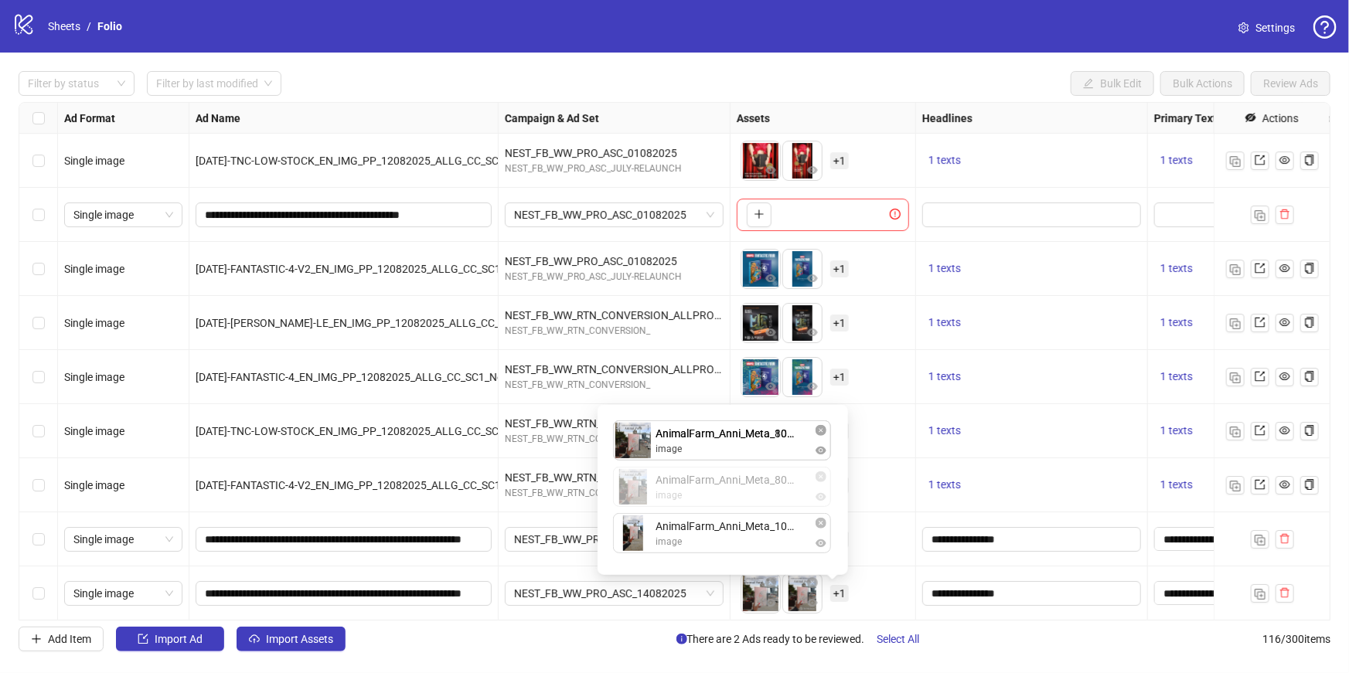
drag, startPoint x: 752, startPoint y: 491, endPoint x: 752, endPoint y: 450, distance: 41.0
click at [752, 450] on div "AnimalFarm_Anni_Meta_1080.jpg image AnimalFarm_Anni_Meta_800x1000.jpg image Ani…" at bounding box center [723, 489] width 232 height 151
drag, startPoint x: 759, startPoint y: 534, endPoint x: 752, endPoint y: 492, distance: 42.3
click at [753, 492] on div "AnimalFarm_Anni_Meta_800x1000.jpg image AnimalFarm_Anni_Meta_1080.jpg image Ani…" at bounding box center [723, 489] width 232 height 151
click at [926, 567] on div "**********" at bounding box center [1032, 593] width 232 height 54
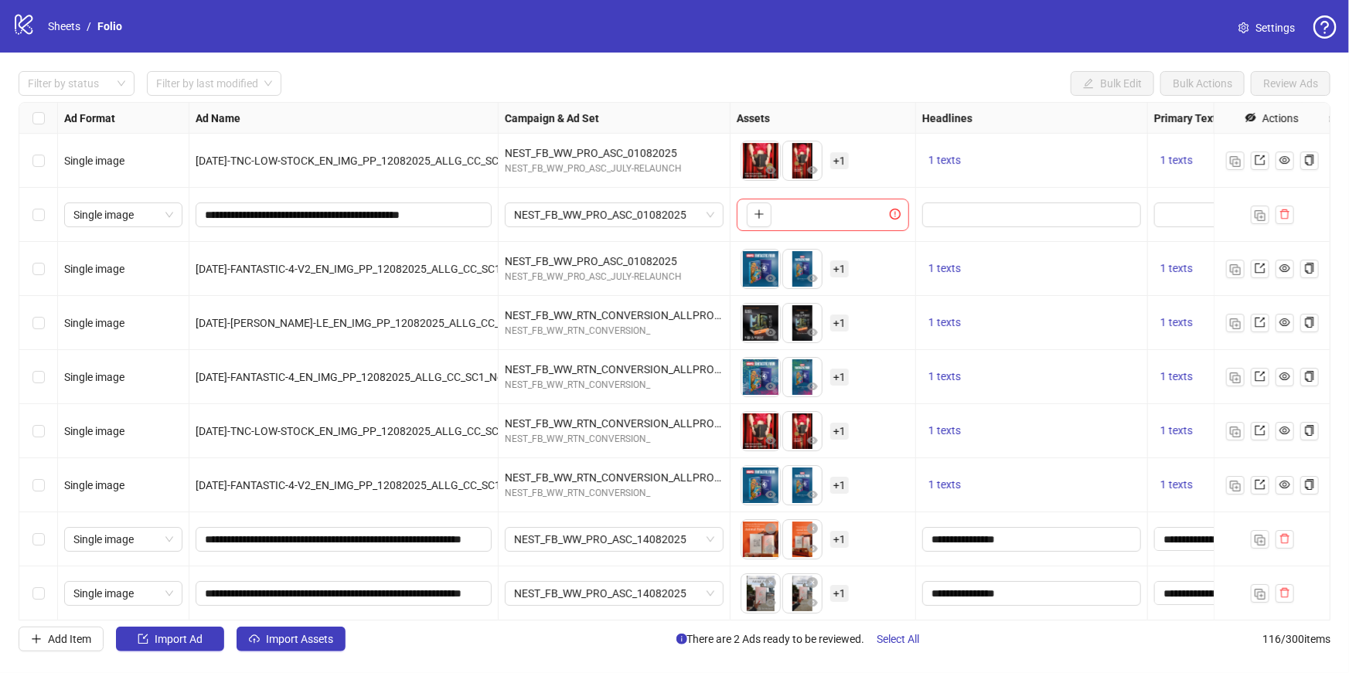
click at [842, 593] on span "+ 1" at bounding box center [839, 593] width 19 height 17
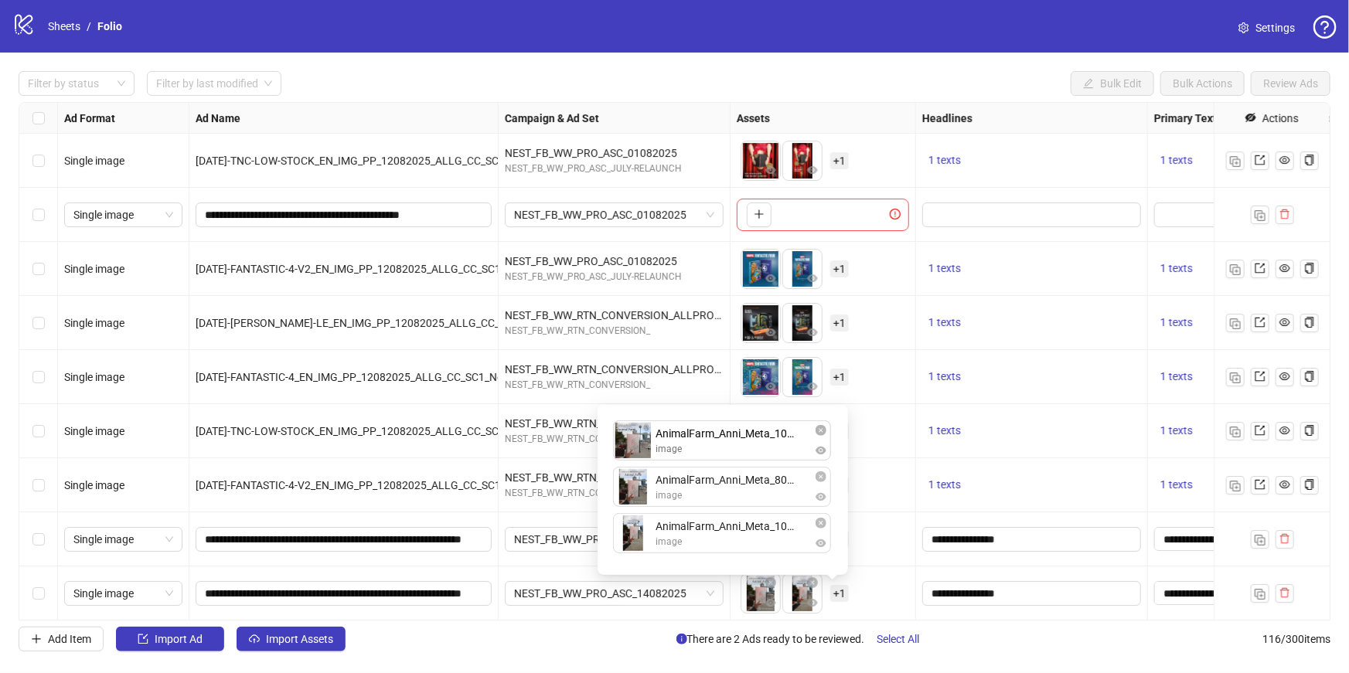
drag, startPoint x: 668, startPoint y: 537, endPoint x: 668, endPoint y: 465, distance: 71.9
click at [668, 465] on div "AnimalFarm_Anni_Meta_800x1000.jpg image AnimalFarm_Anni_Meta_1080x1920.jpg imag…" at bounding box center [723, 489] width 232 height 151
drag, startPoint x: 699, startPoint y: 529, endPoint x: 694, endPoint y: 495, distance: 33.7
click at [694, 495] on div "AnimalFarm_Anni_Meta_1080.jpg image AnimalFarm_Anni_Meta_800x1000.jpg image Ani…" at bounding box center [723, 489] width 232 height 151
click at [871, 596] on div "To pick up a draggable item, press the space bar. While dragging, use the arrow…" at bounding box center [822, 594] width 172 height 48
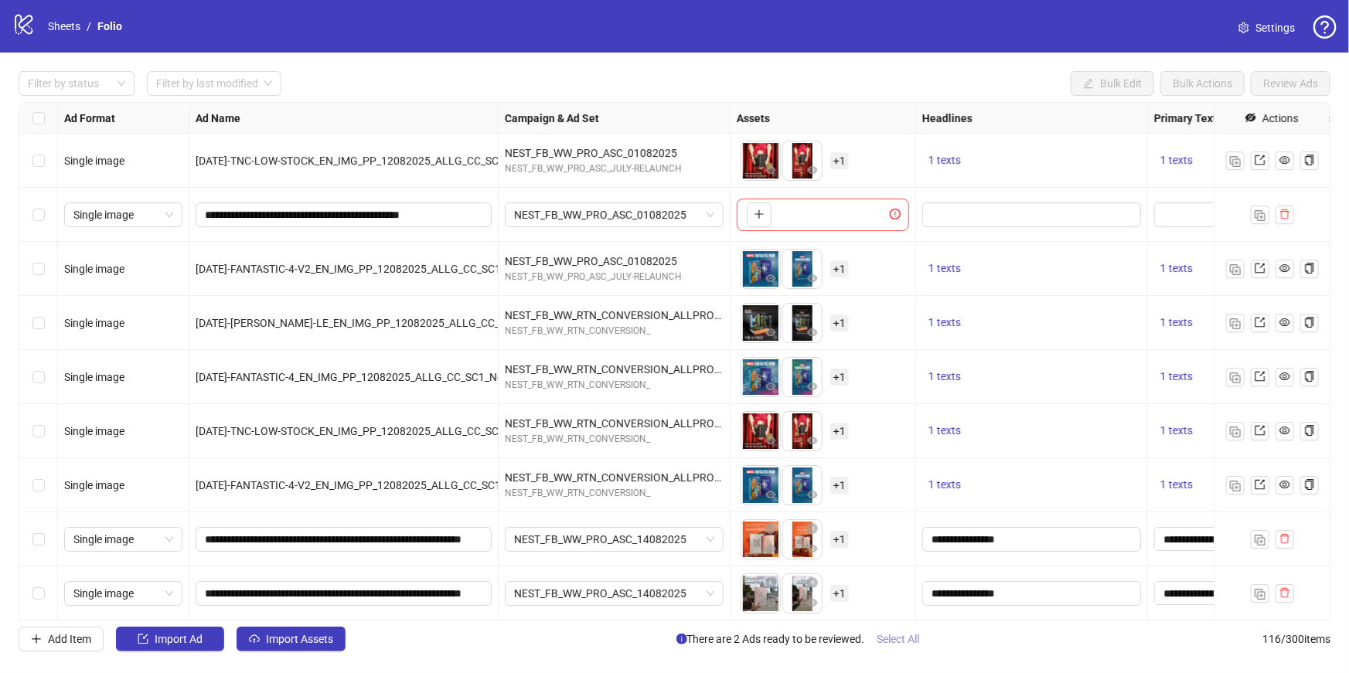
click at [889, 642] on span "Select All" at bounding box center [898, 639] width 43 height 12
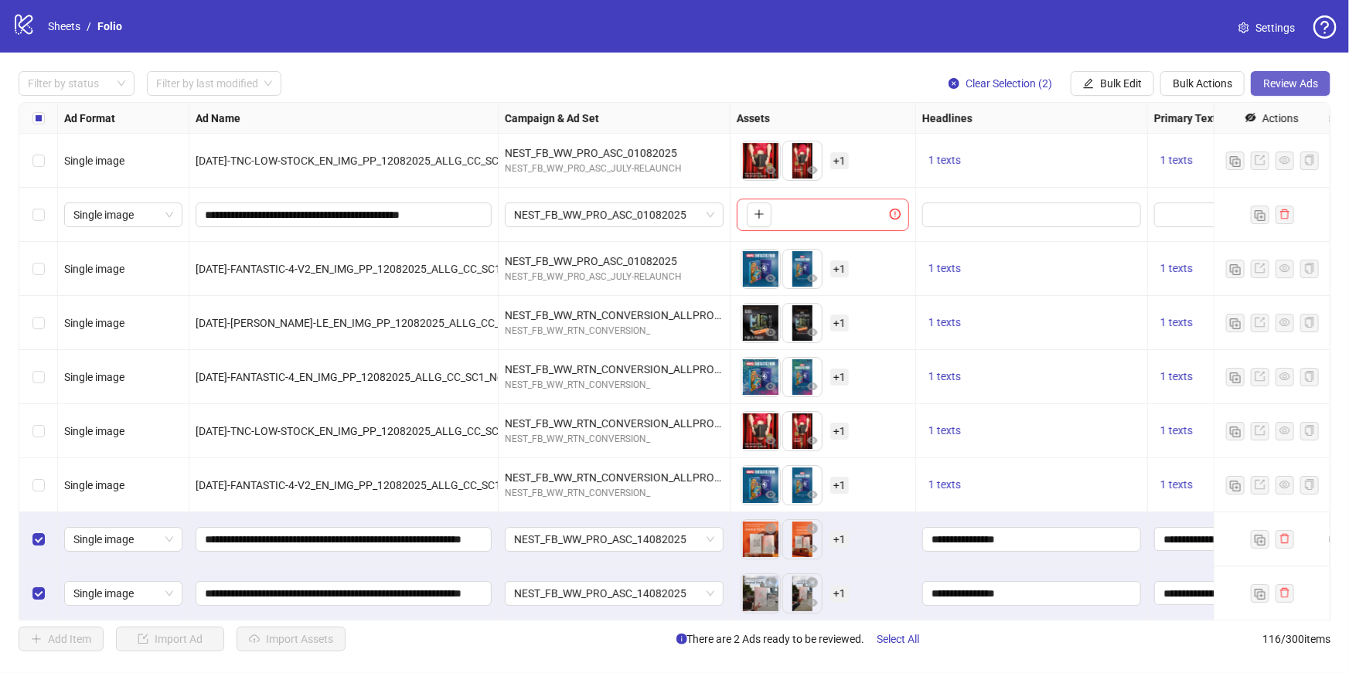
click at [1277, 87] on span "Review Ads" at bounding box center [1290, 83] width 55 height 12
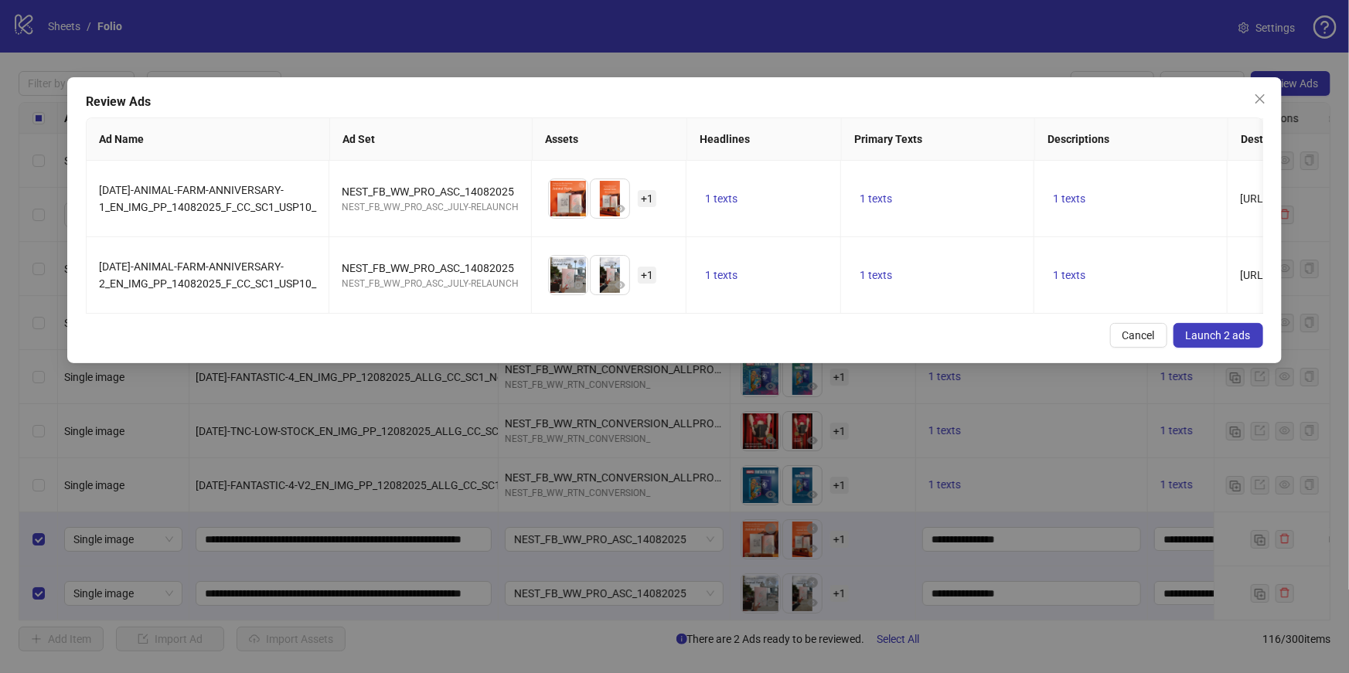
click at [1230, 329] on span "Launch 2 ads" at bounding box center [1218, 335] width 65 height 12
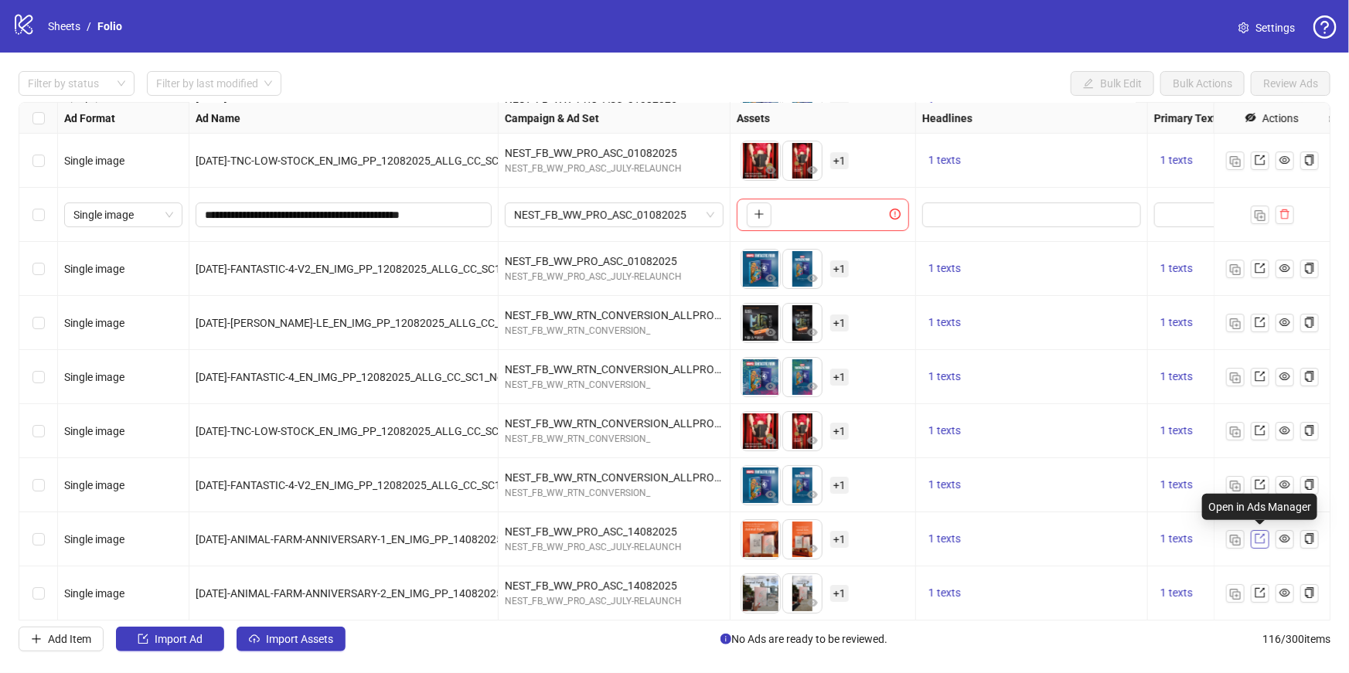
click at [1261, 536] on icon "export" at bounding box center [1259, 538] width 11 height 11
click at [56, 21] on link "Sheets" at bounding box center [64, 26] width 39 height 17
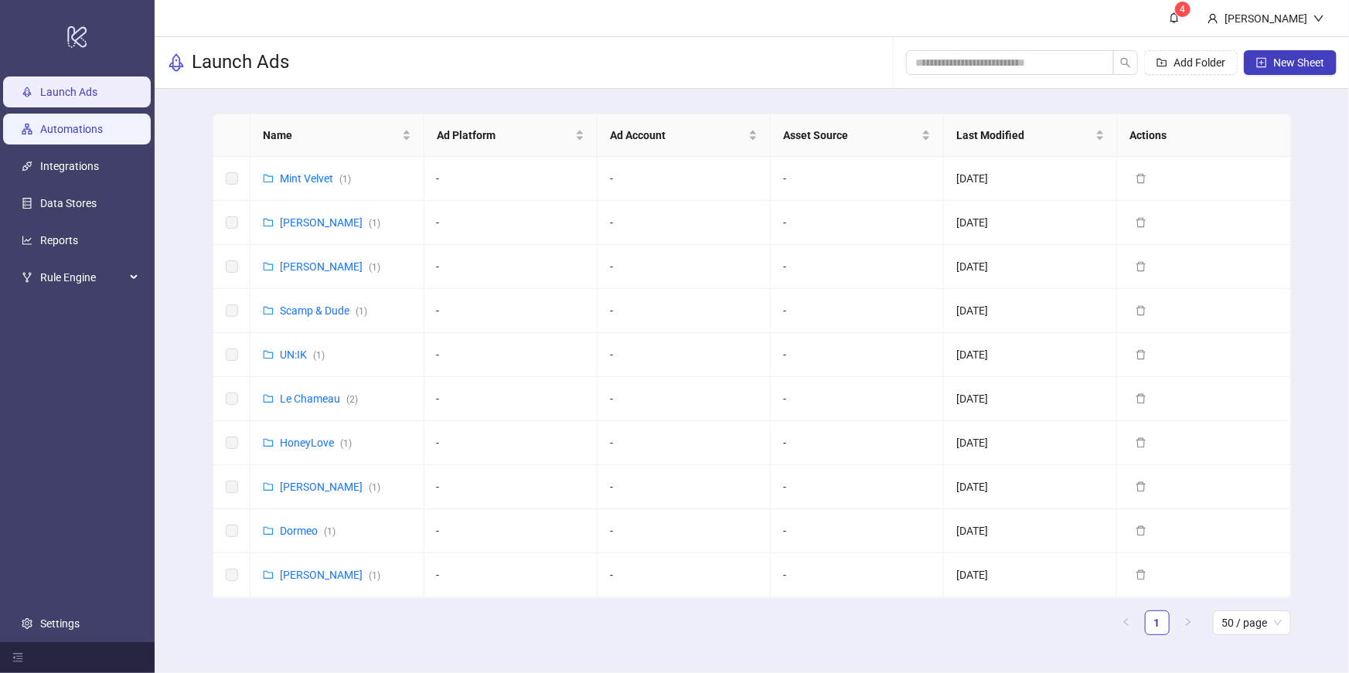
click at [83, 130] on link "Automations" at bounding box center [71, 129] width 63 height 12
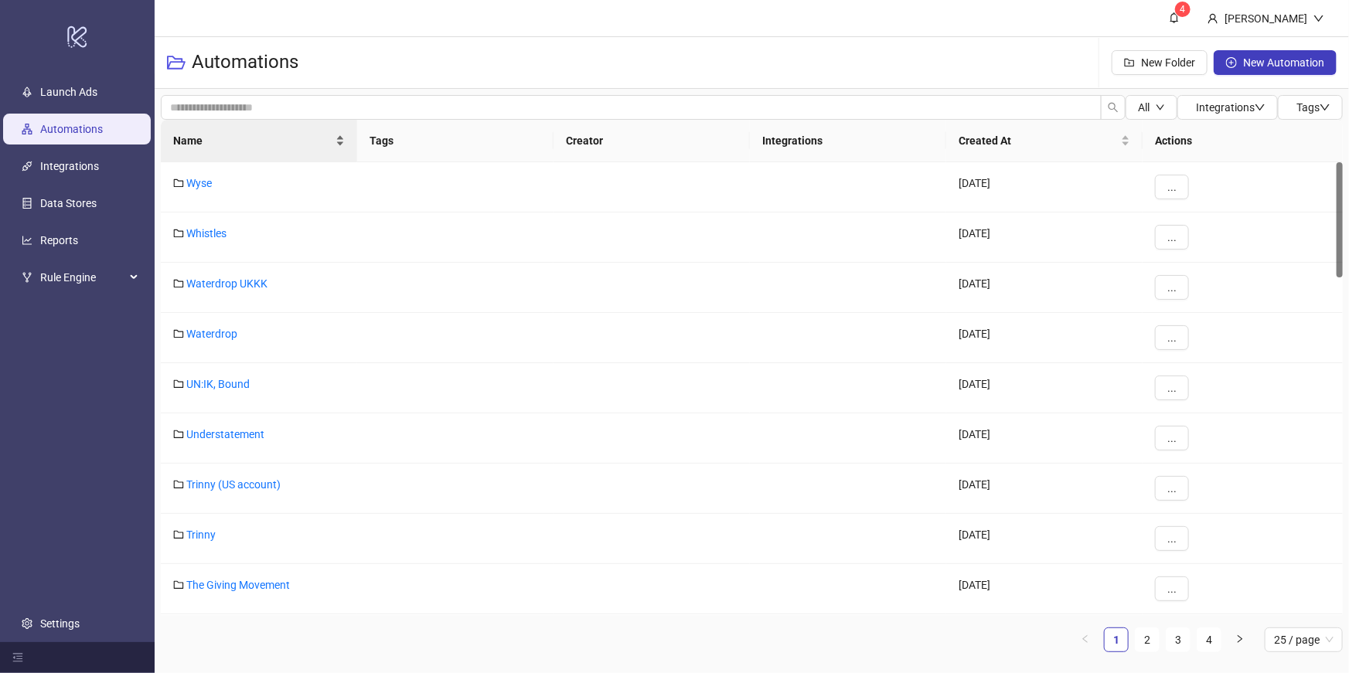
click at [283, 132] on div "Name" at bounding box center [259, 140] width 172 height 17
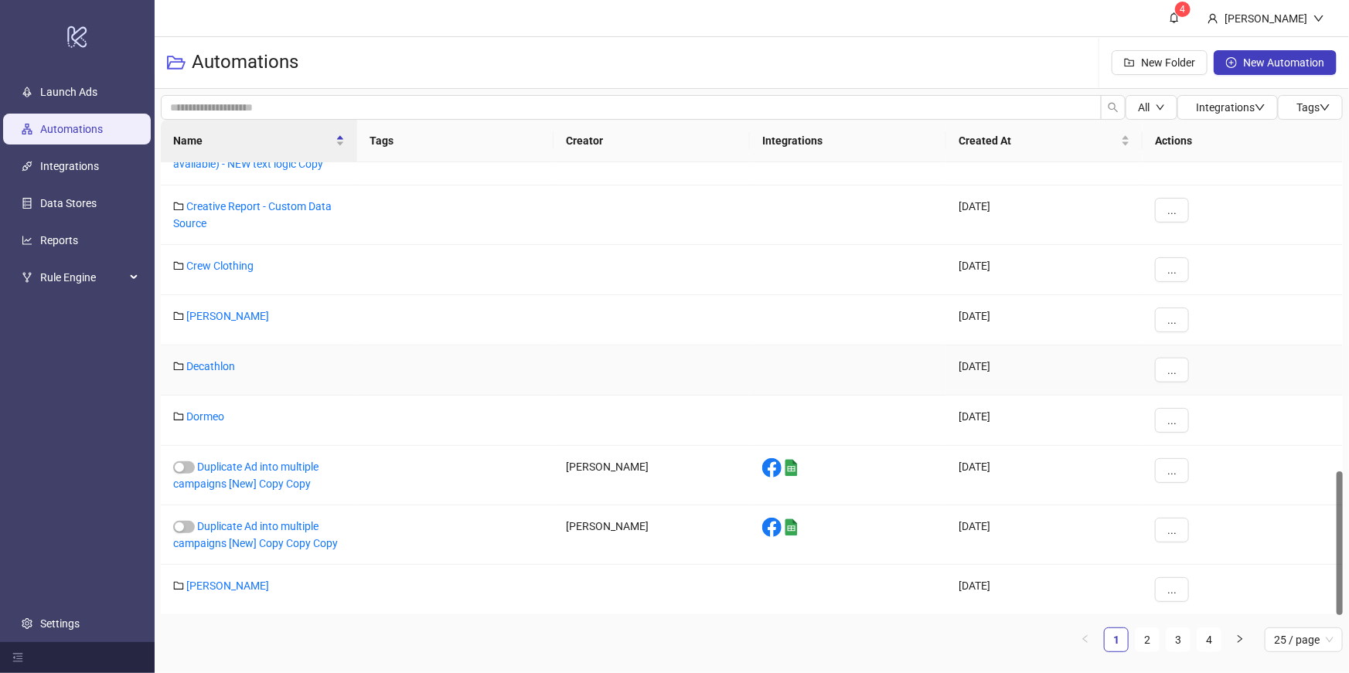
scroll to position [969, 0]
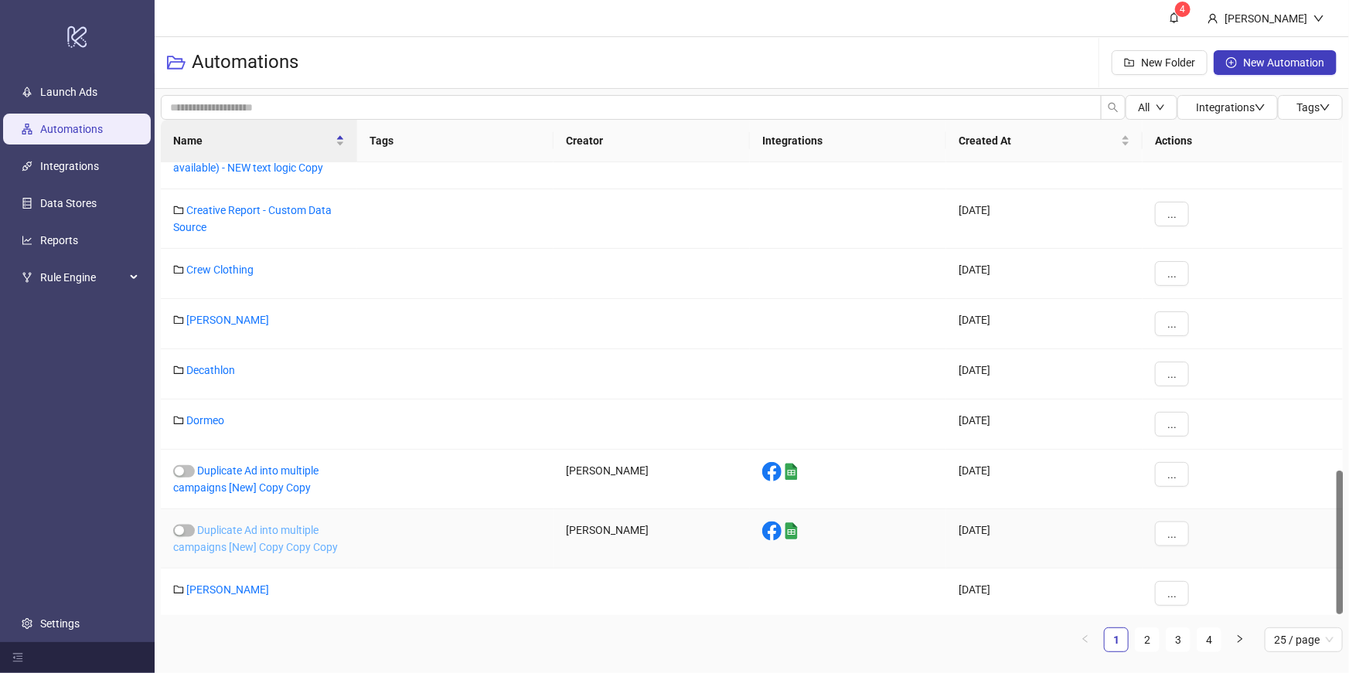
click at [243, 539] on link "Duplicate Ad into multiple campaigns [New] Copy Copy Copy" at bounding box center [255, 538] width 165 height 29
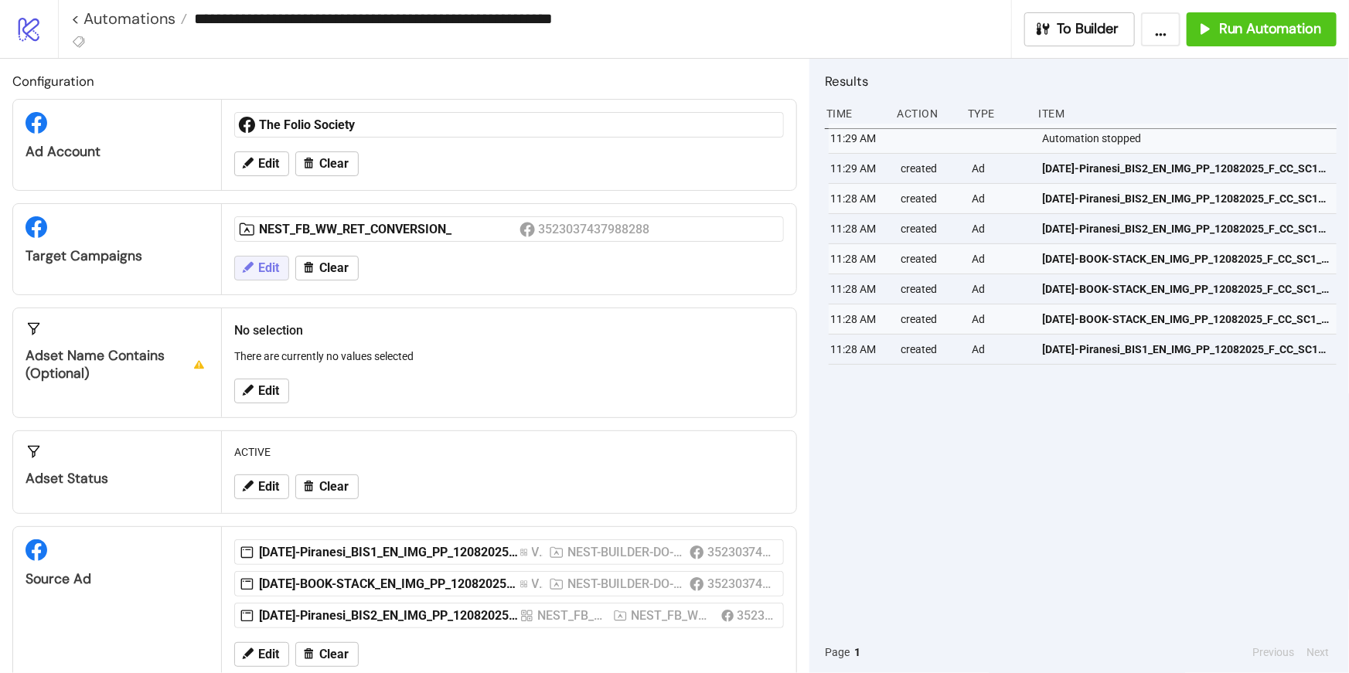
click at [253, 273] on icon at bounding box center [247, 267] width 14 height 14
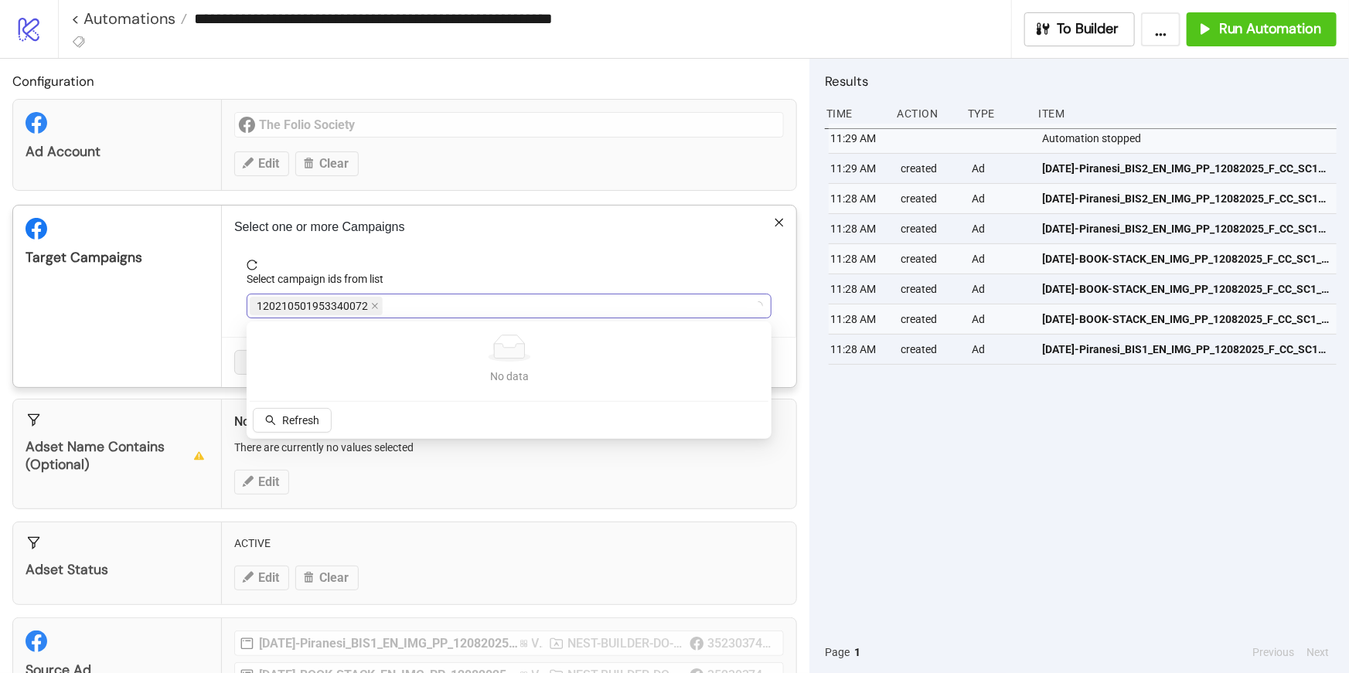
click at [401, 311] on div "120210501953340072" at bounding box center [501, 306] width 502 height 22
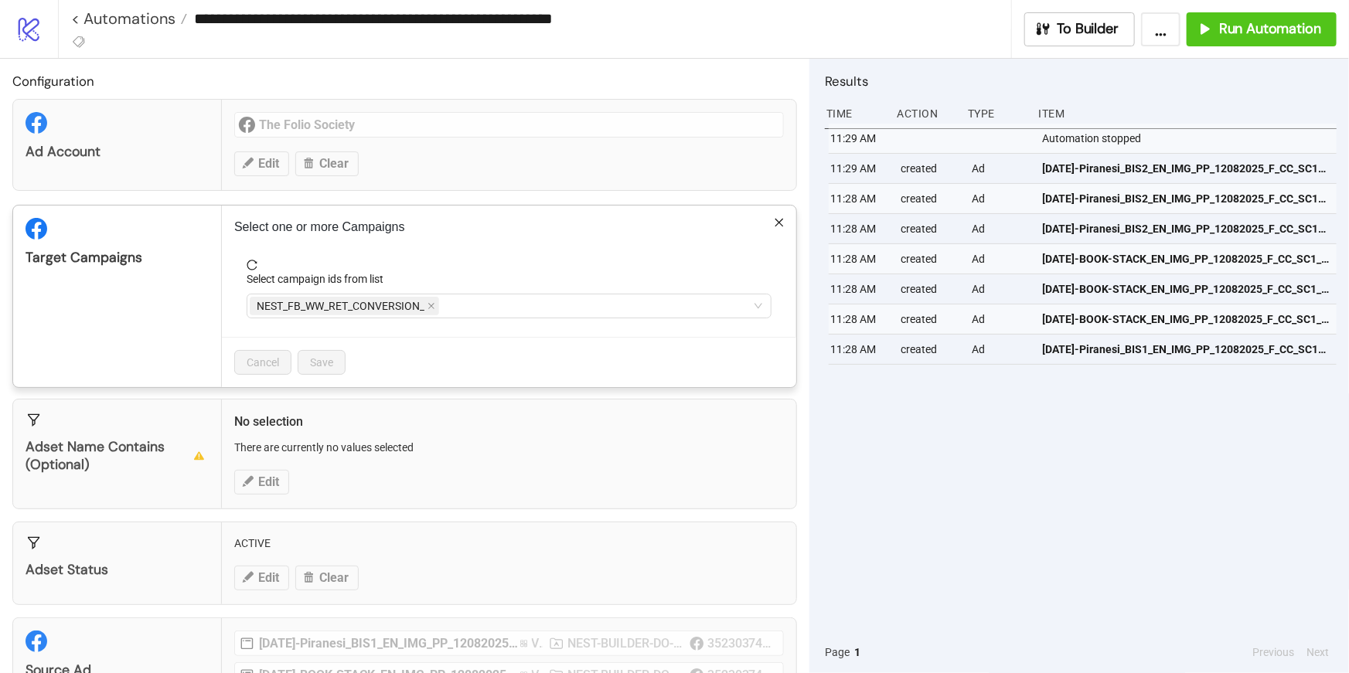
scroll to position [122, 0]
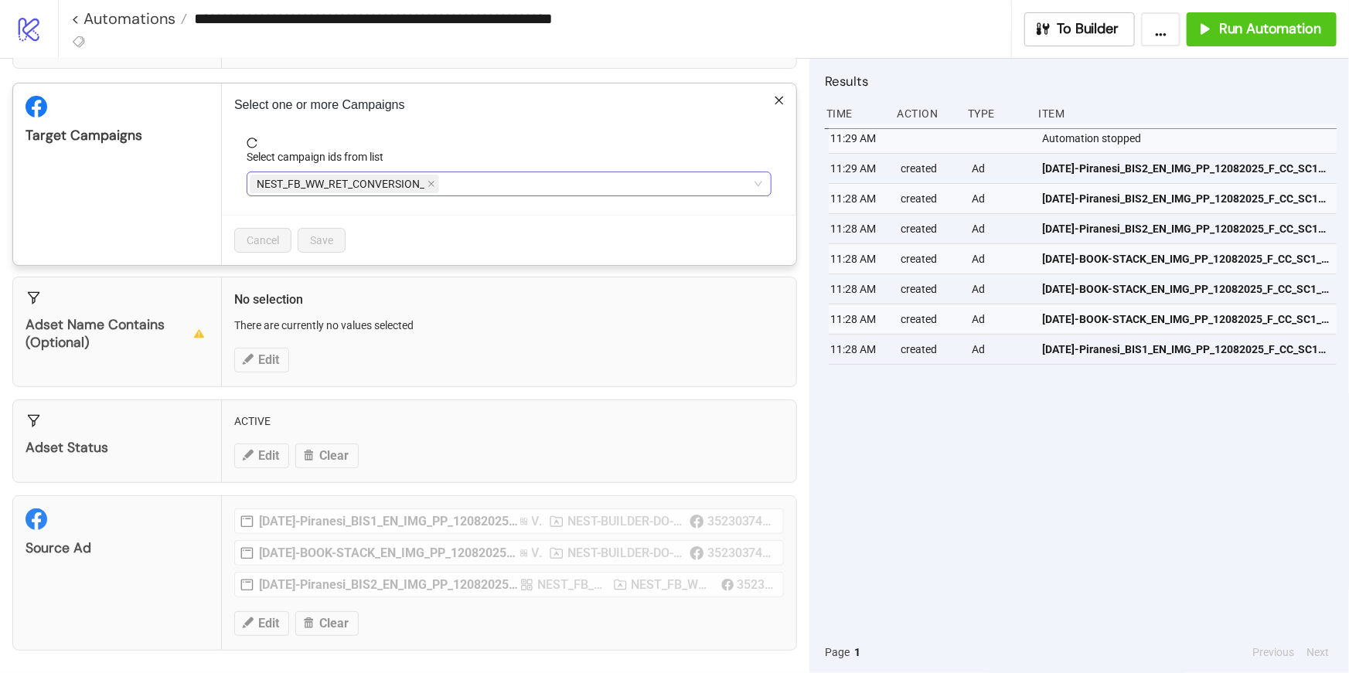
click at [451, 189] on div "NEST_FB_WW_RET_CONVERSION_" at bounding box center [501, 184] width 502 height 22
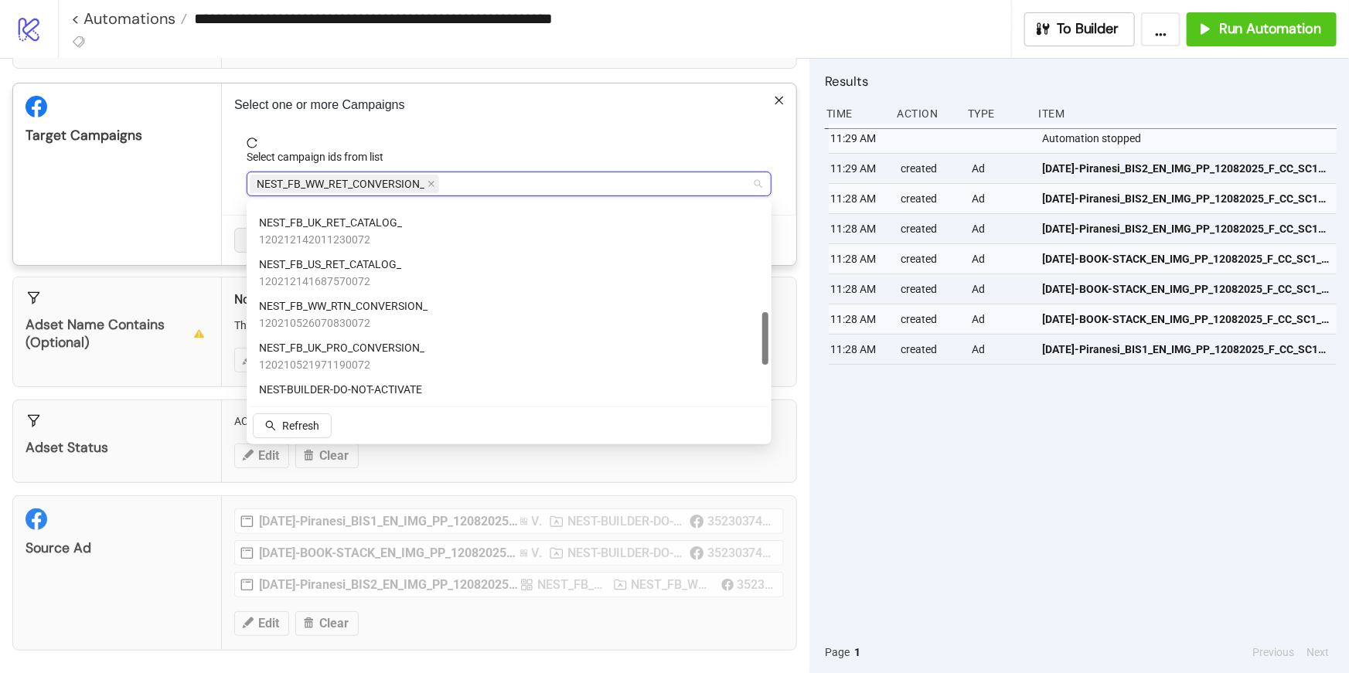
scroll to position [410, 0]
click at [403, 302] on span "NEST_FB_WW_RTN_CONVERSION_" at bounding box center [343, 306] width 168 height 17
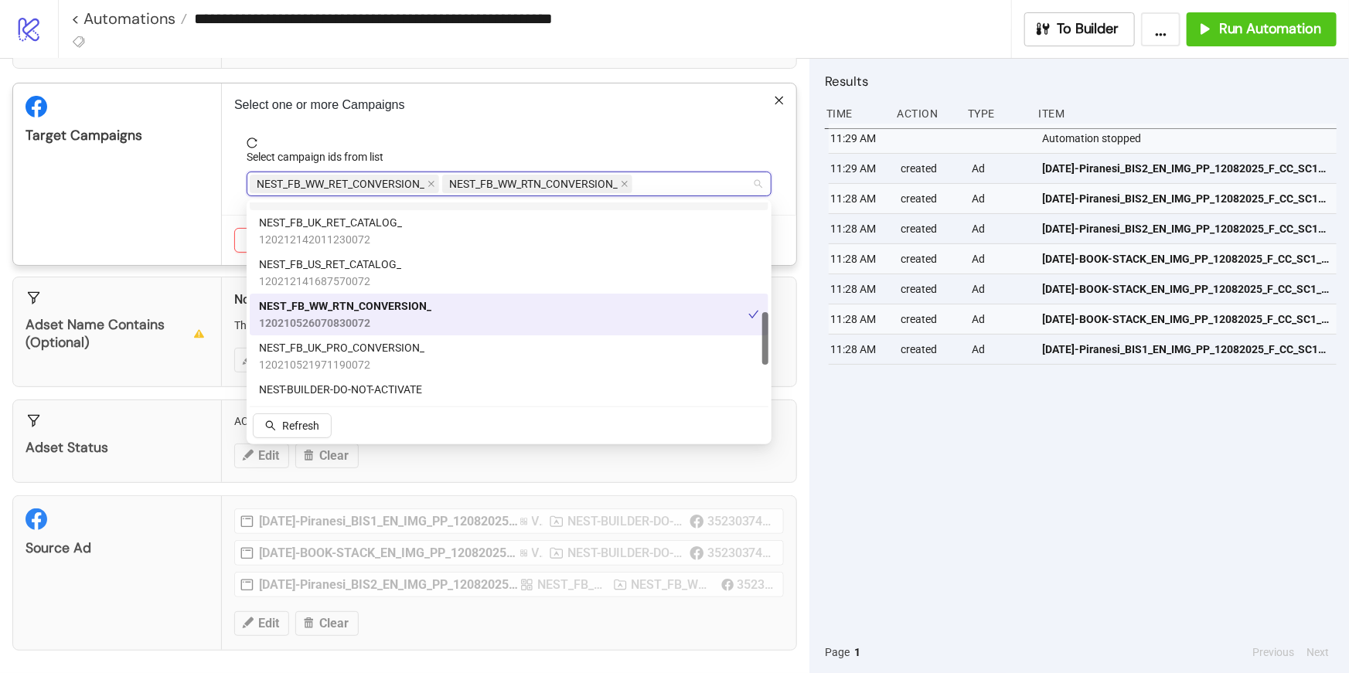
click at [495, 145] on span "reload" at bounding box center [509, 143] width 525 height 11
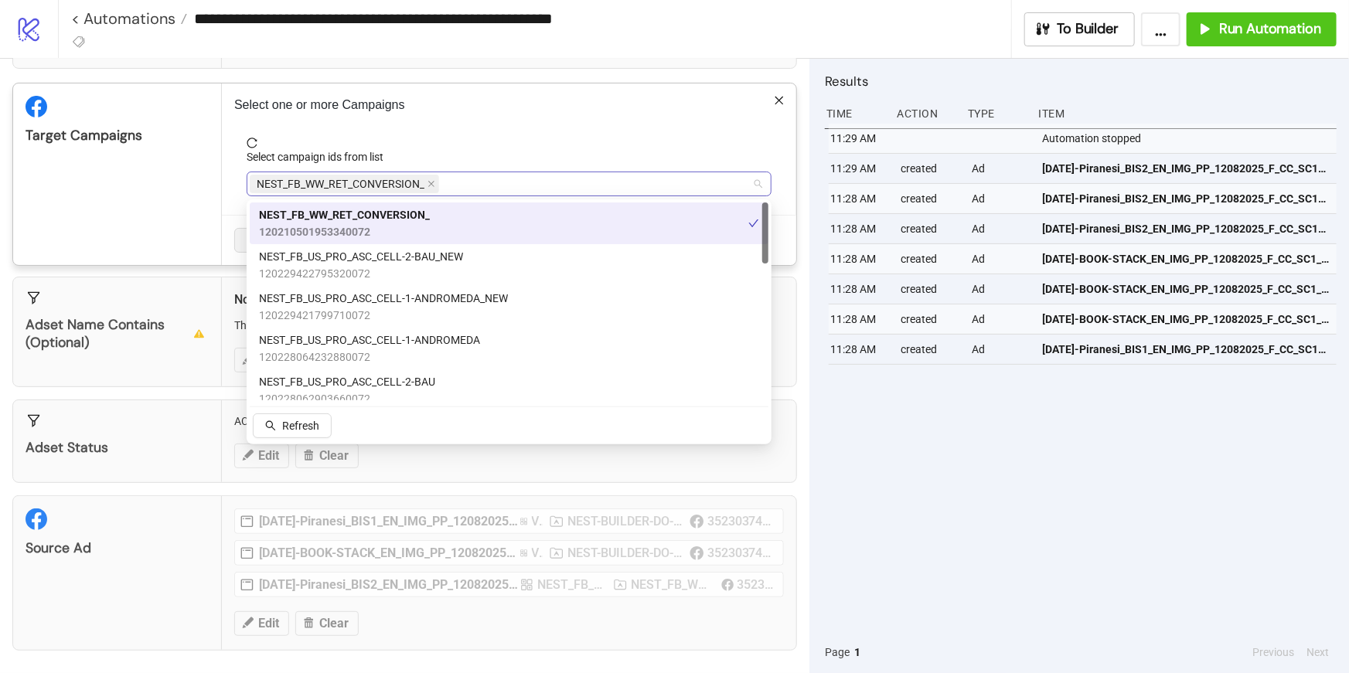
click at [452, 187] on div "NEST_FB_WW_RET_CONVERSION_" at bounding box center [501, 184] width 502 height 22
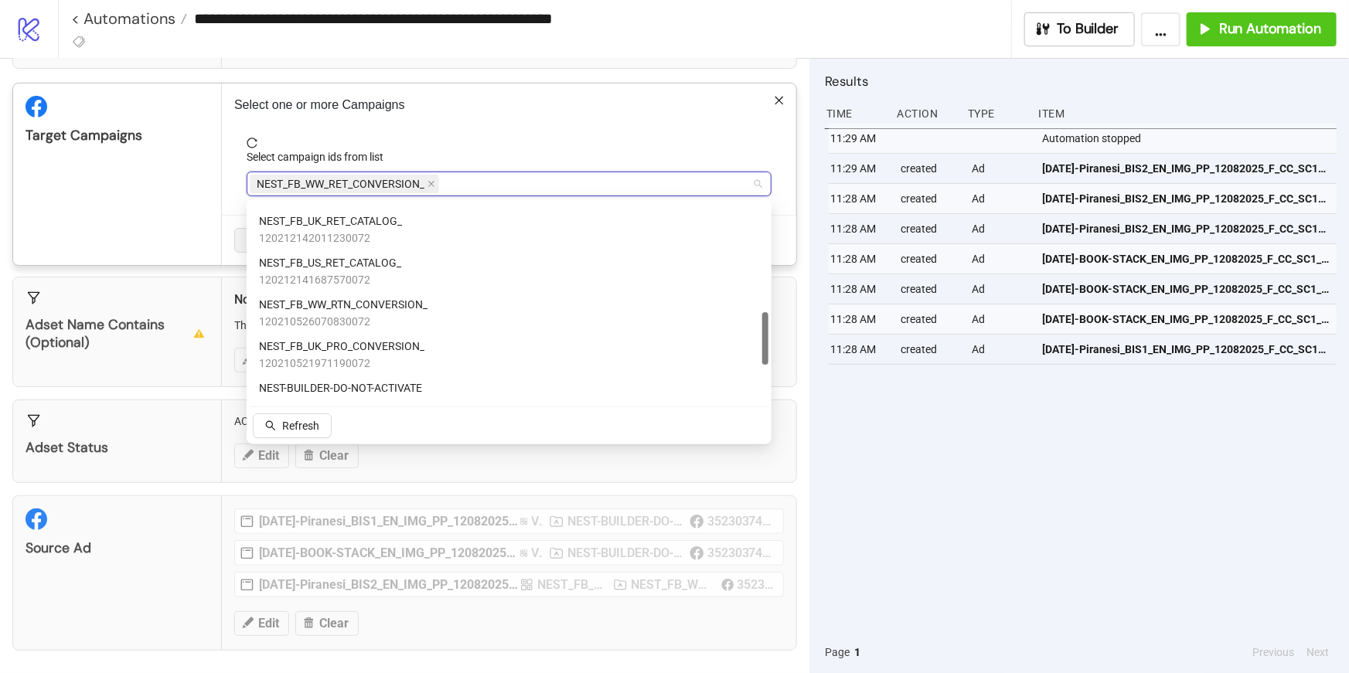
scroll to position [424, 0]
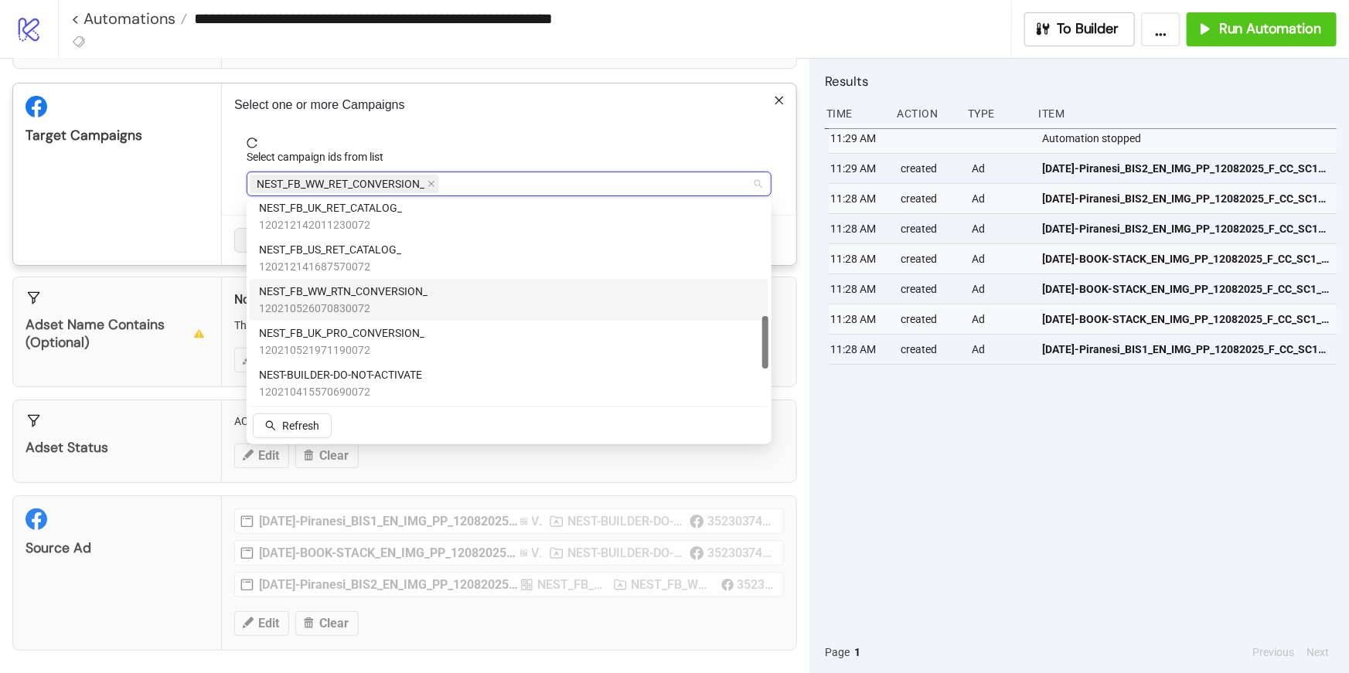
click at [393, 283] on span "NEST_FB_WW_RTN_CONVERSION_" at bounding box center [343, 291] width 168 height 17
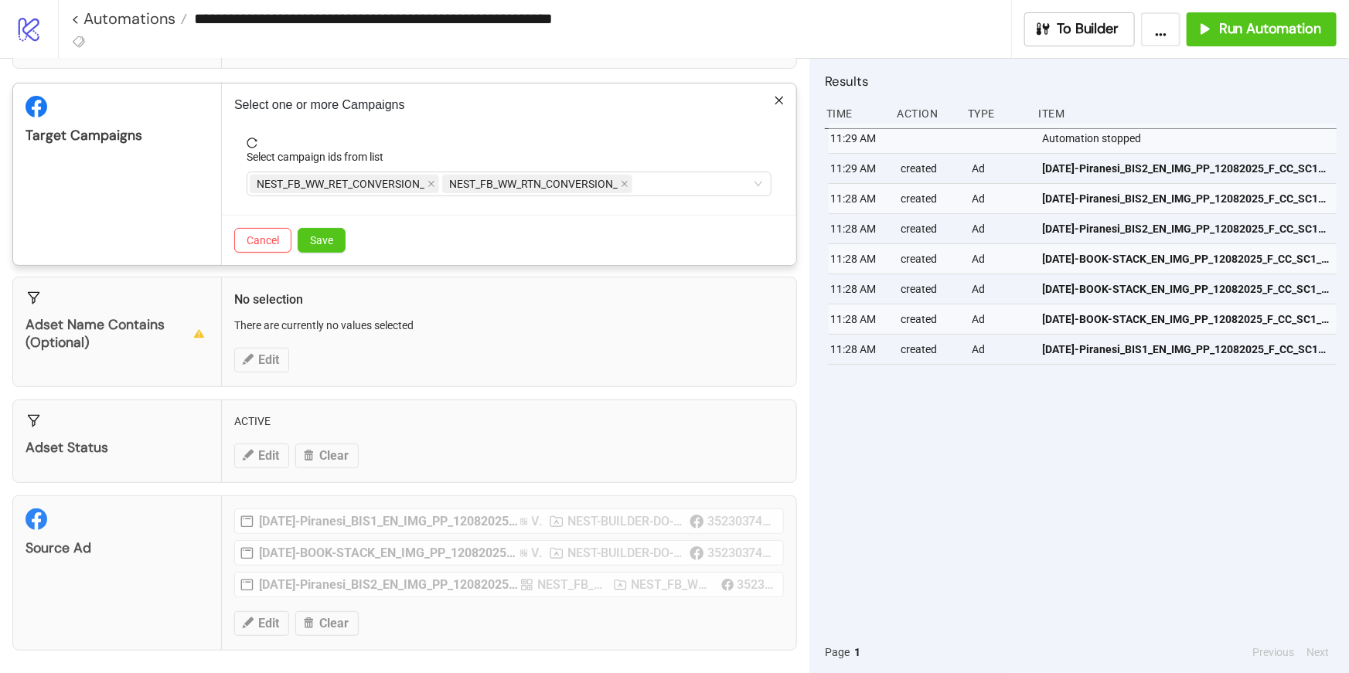
click at [722, 141] on span "reload" at bounding box center [509, 143] width 525 height 11
click at [333, 238] on button "Save" at bounding box center [322, 240] width 48 height 25
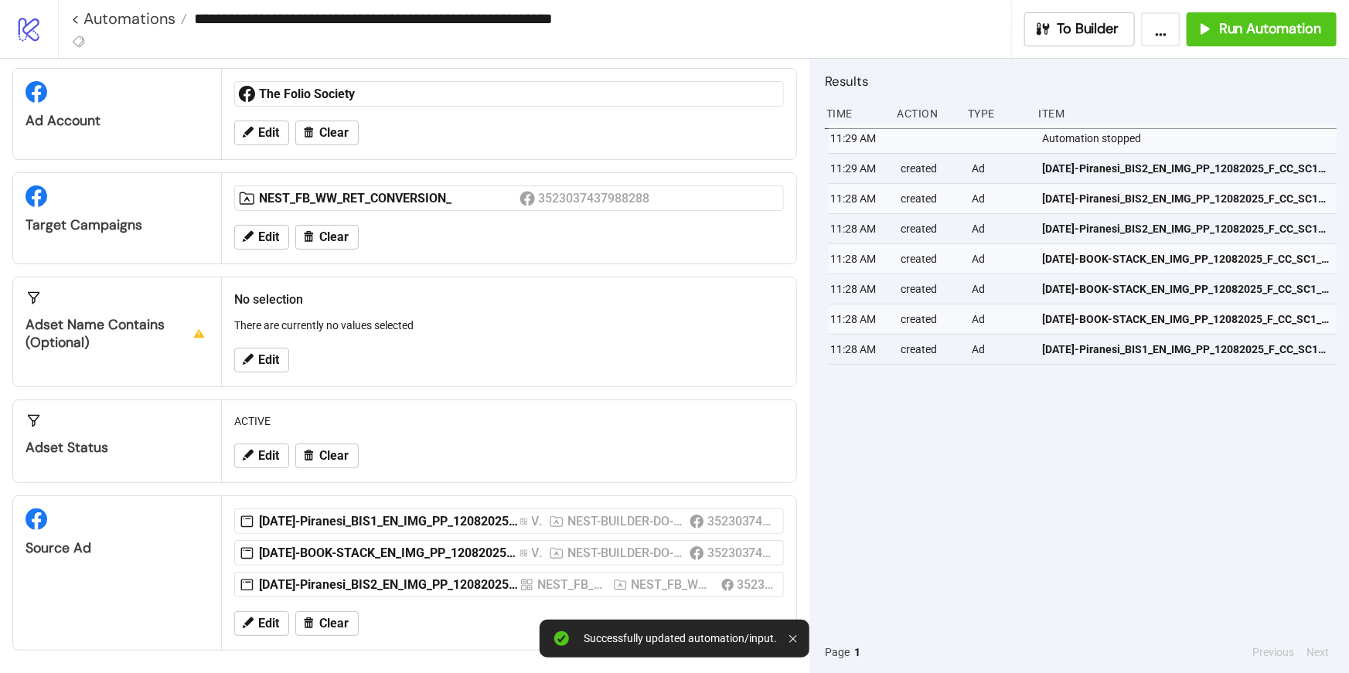
scroll to position [62, 0]
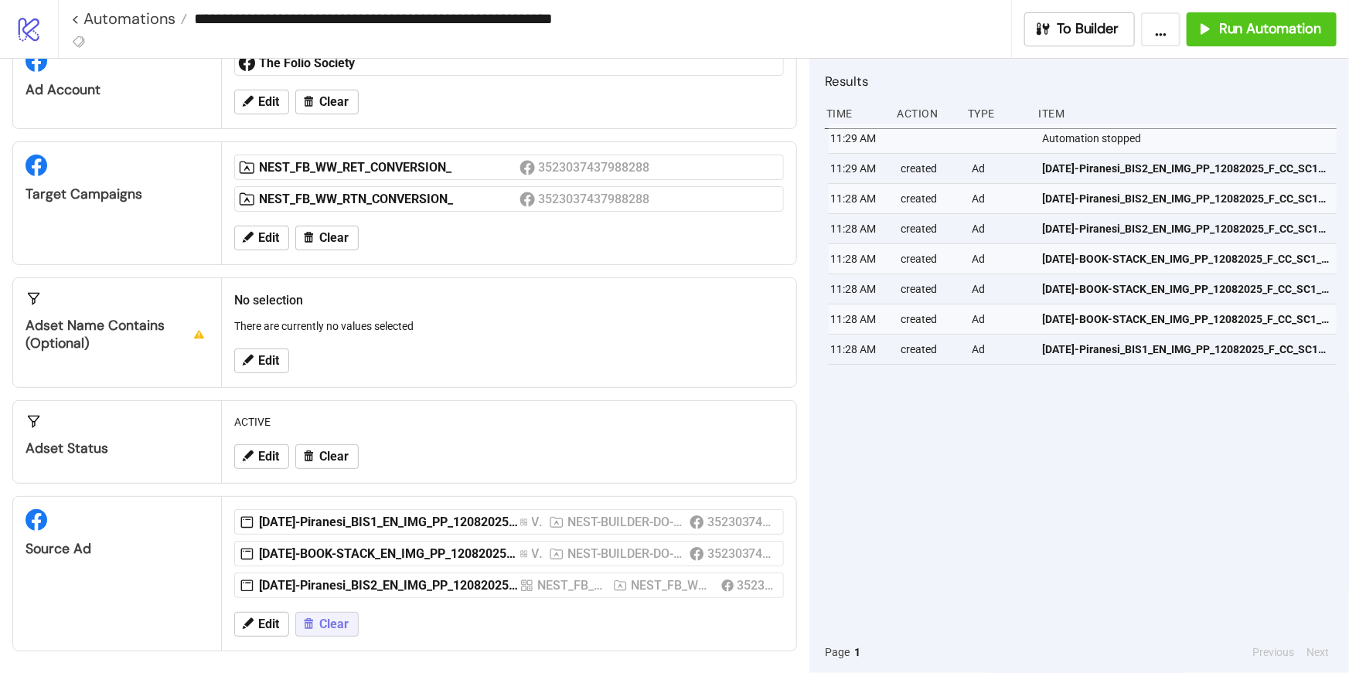
click at [325, 624] on span "Clear" at bounding box center [333, 624] width 29 height 14
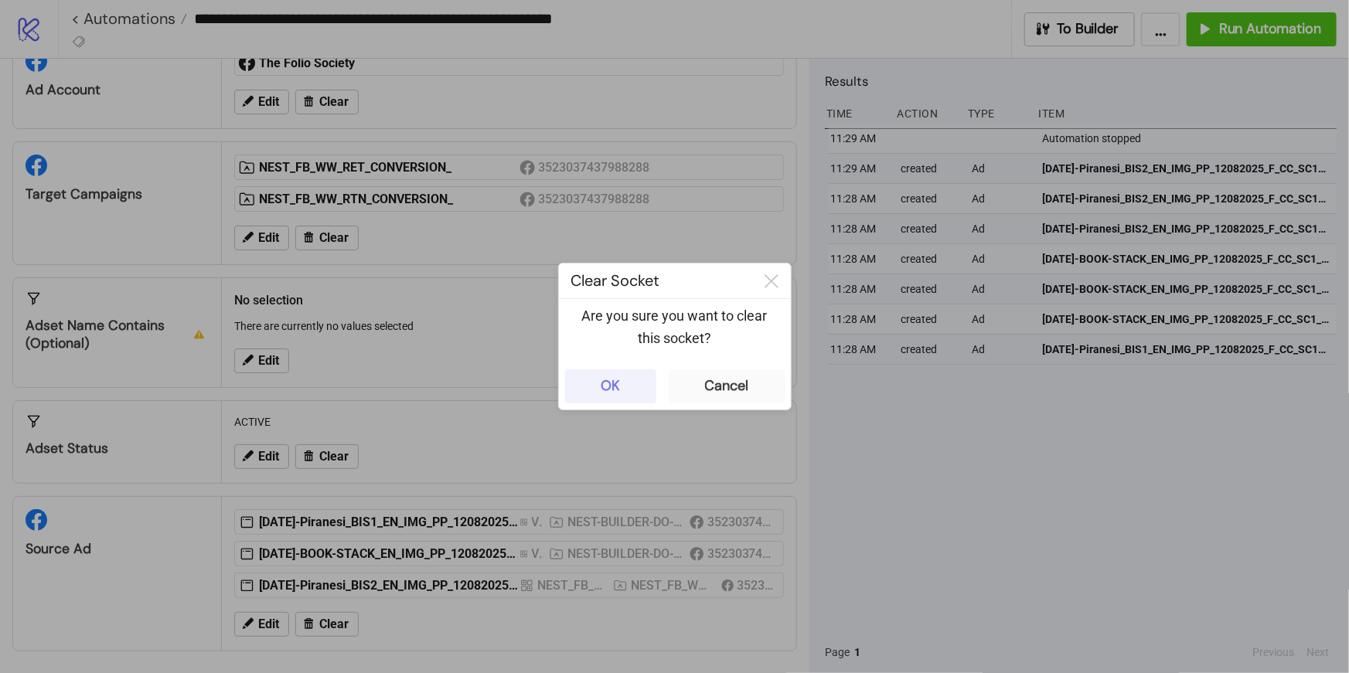
click at [626, 390] on button "OK" at bounding box center [610, 386] width 91 height 34
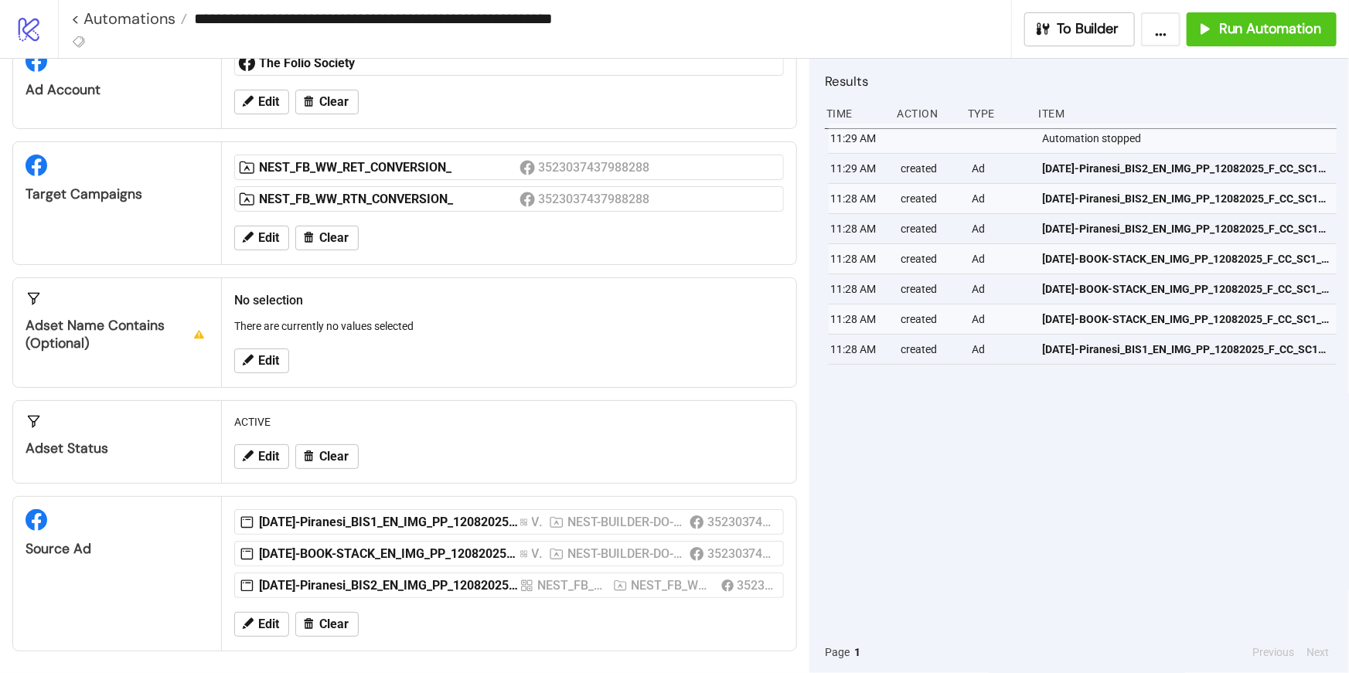
scroll to position [18, 0]
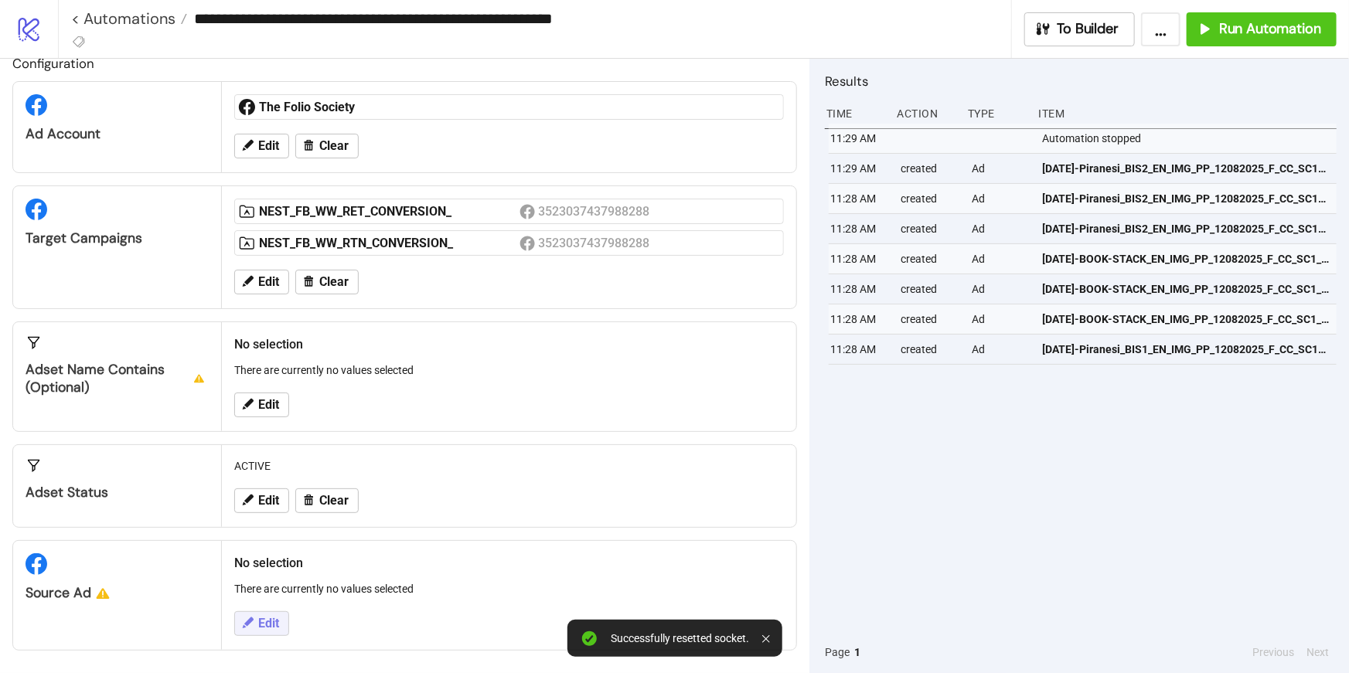
click at [266, 622] on span "Edit" at bounding box center [268, 624] width 21 height 14
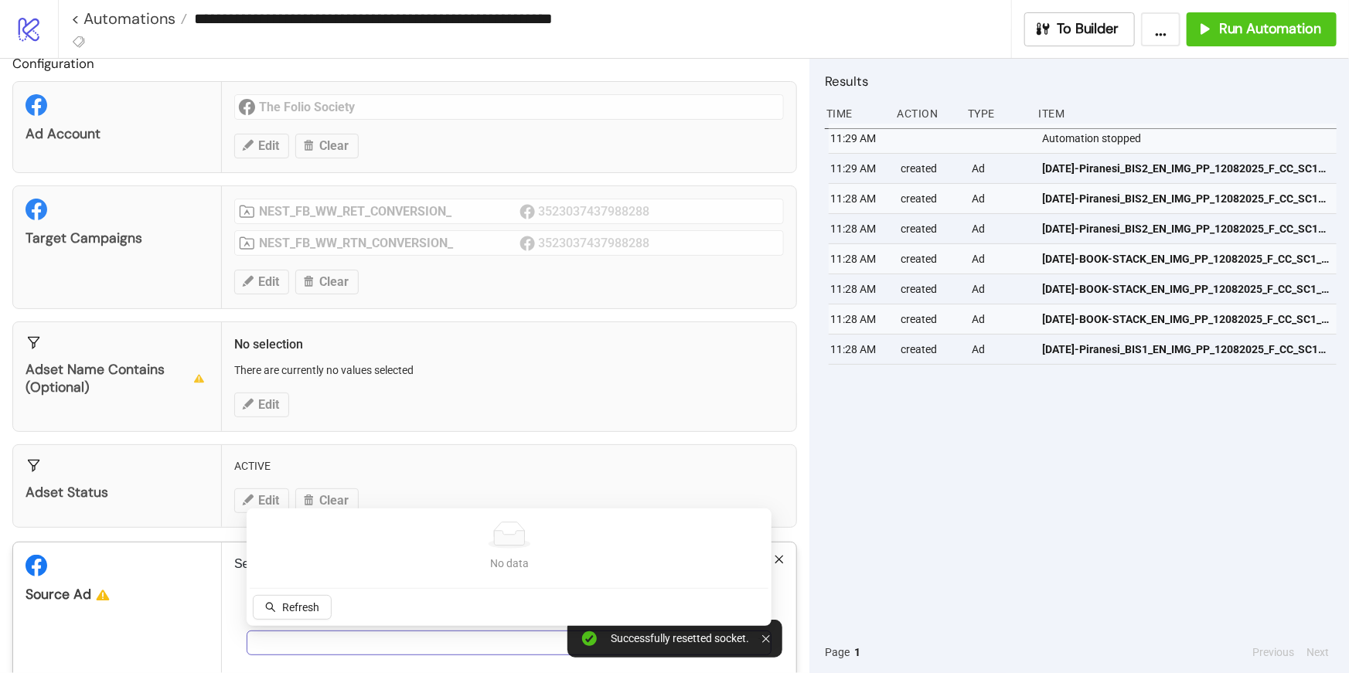
click at [274, 637] on div at bounding box center [501, 643] width 502 height 22
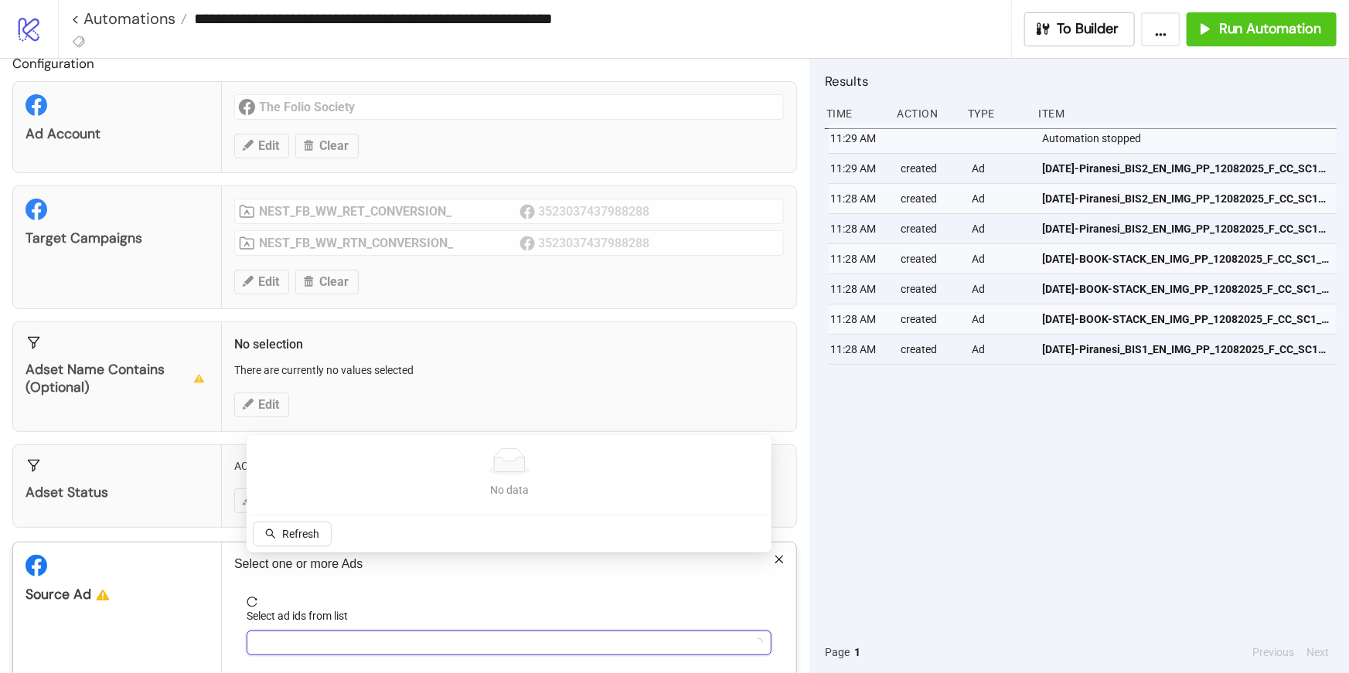
scroll to position [91, 0]
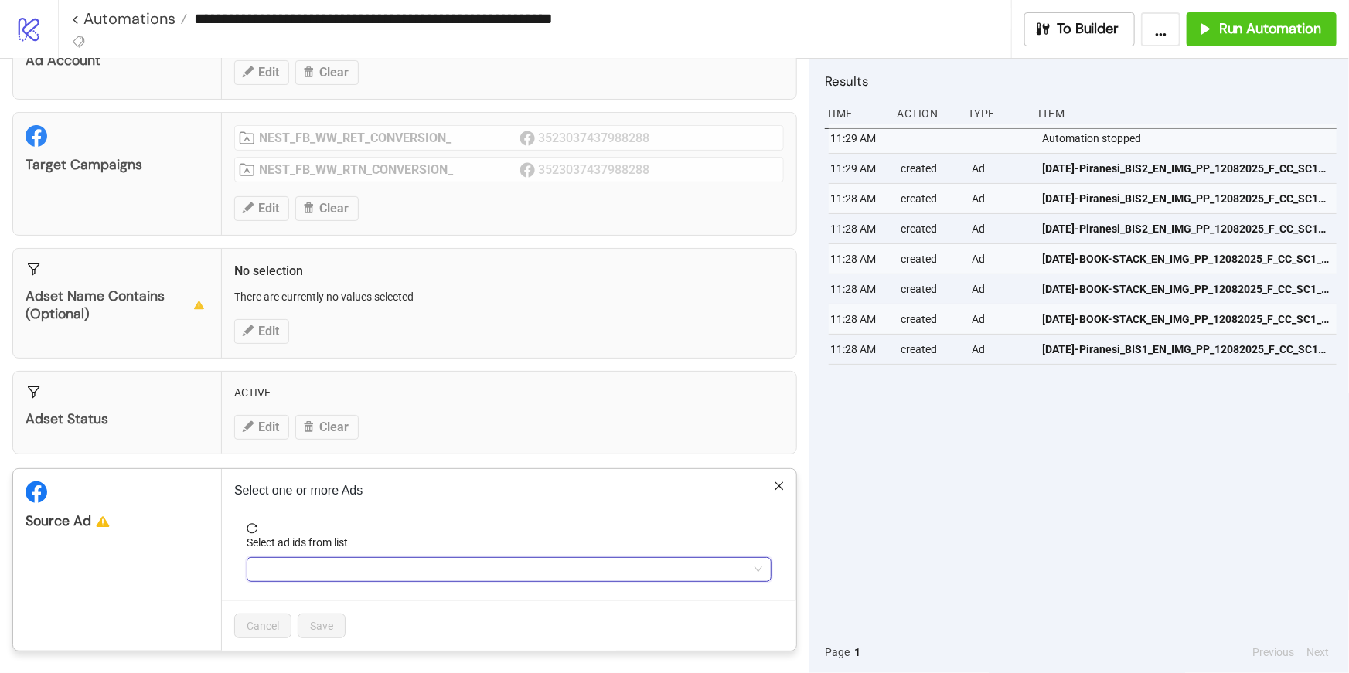
click at [563, 569] on div at bounding box center [501, 570] width 502 height 22
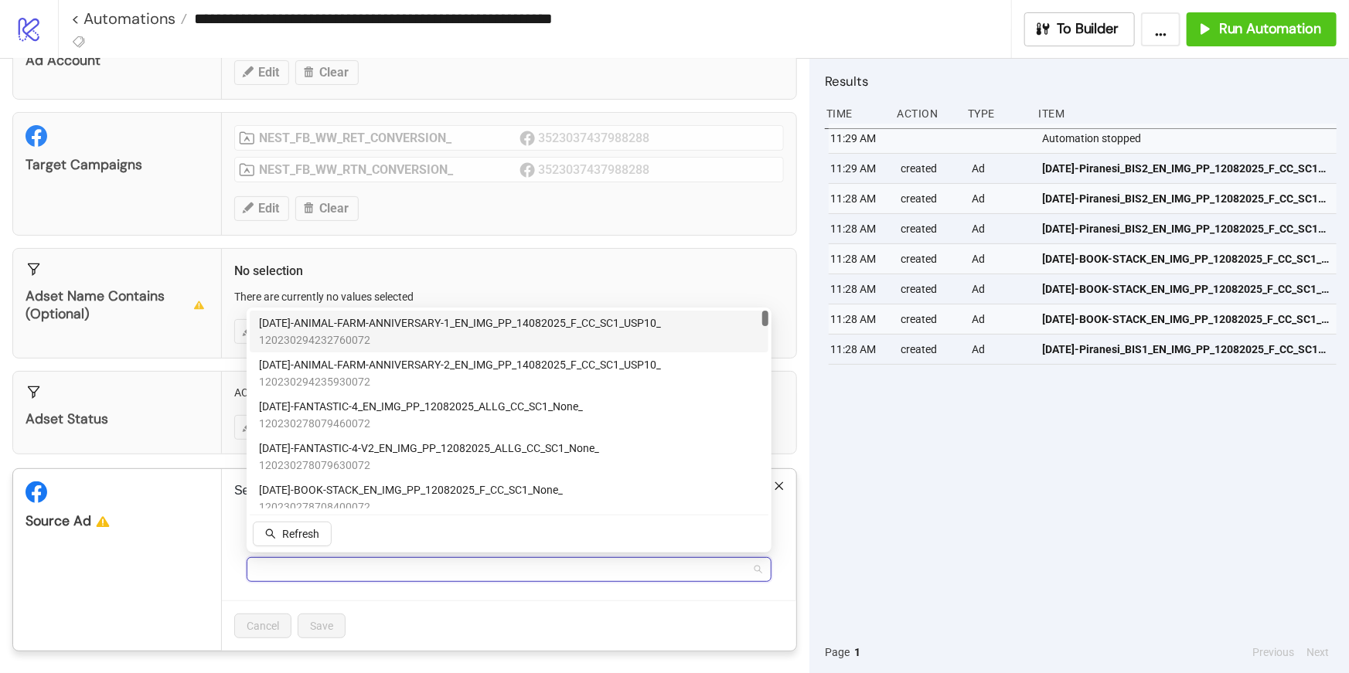
click at [424, 337] on span "120230294232760072" at bounding box center [460, 340] width 402 height 17
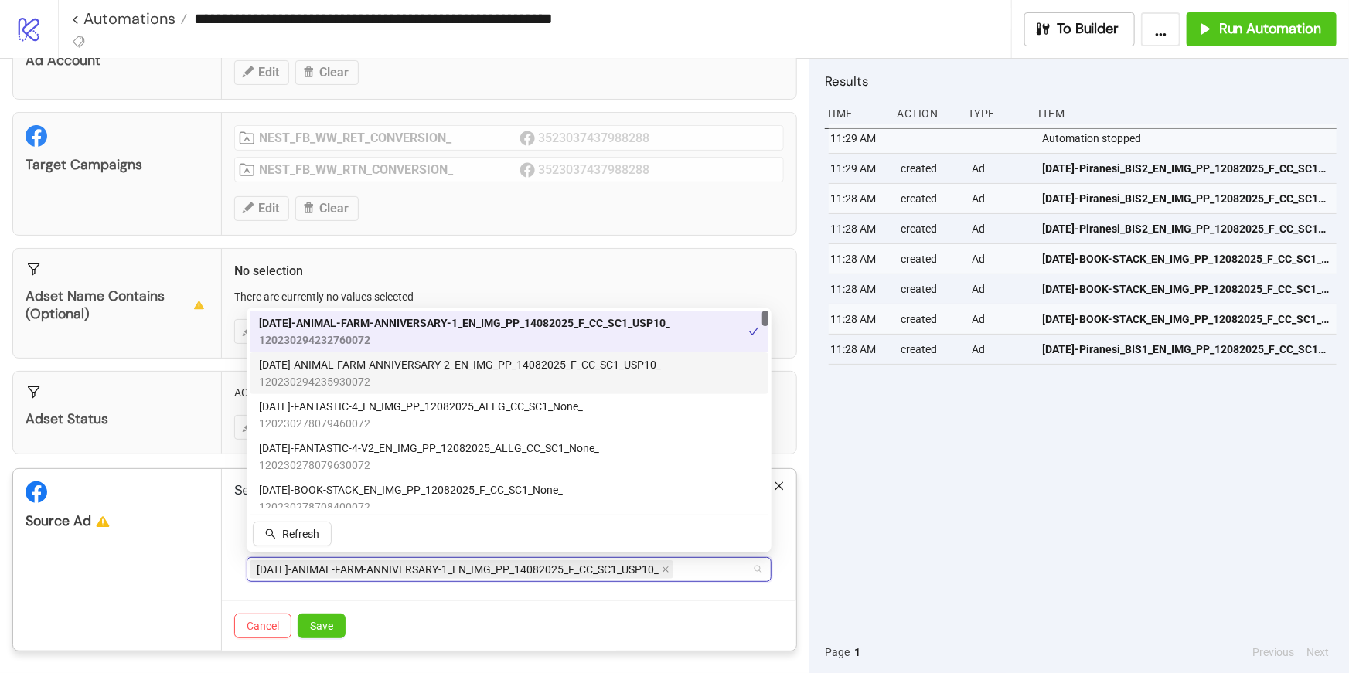
click at [433, 369] on span "[DATE]-ANIMAL-FARM-ANNIVERSARY-2_EN_IMG_PP_14082025_F_CC_SC1_USP10_" at bounding box center [460, 364] width 402 height 17
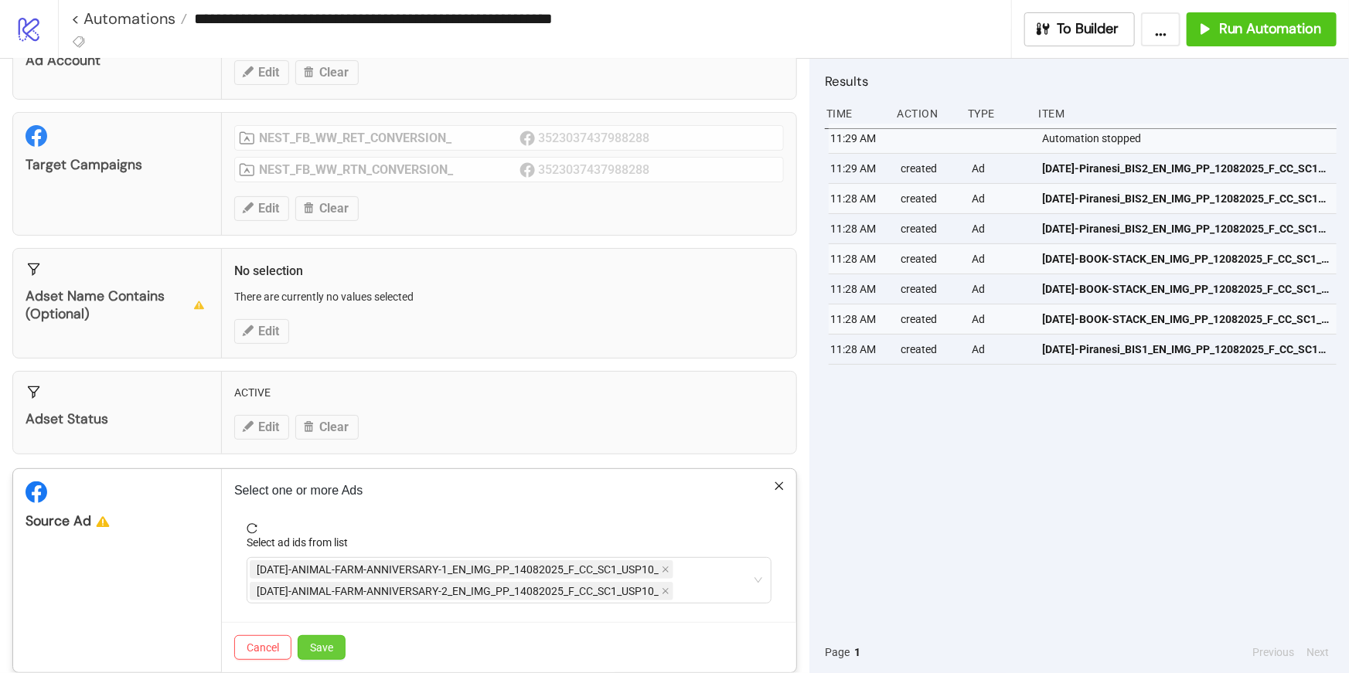
click at [332, 638] on button "Save" at bounding box center [322, 647] width 48 height 25
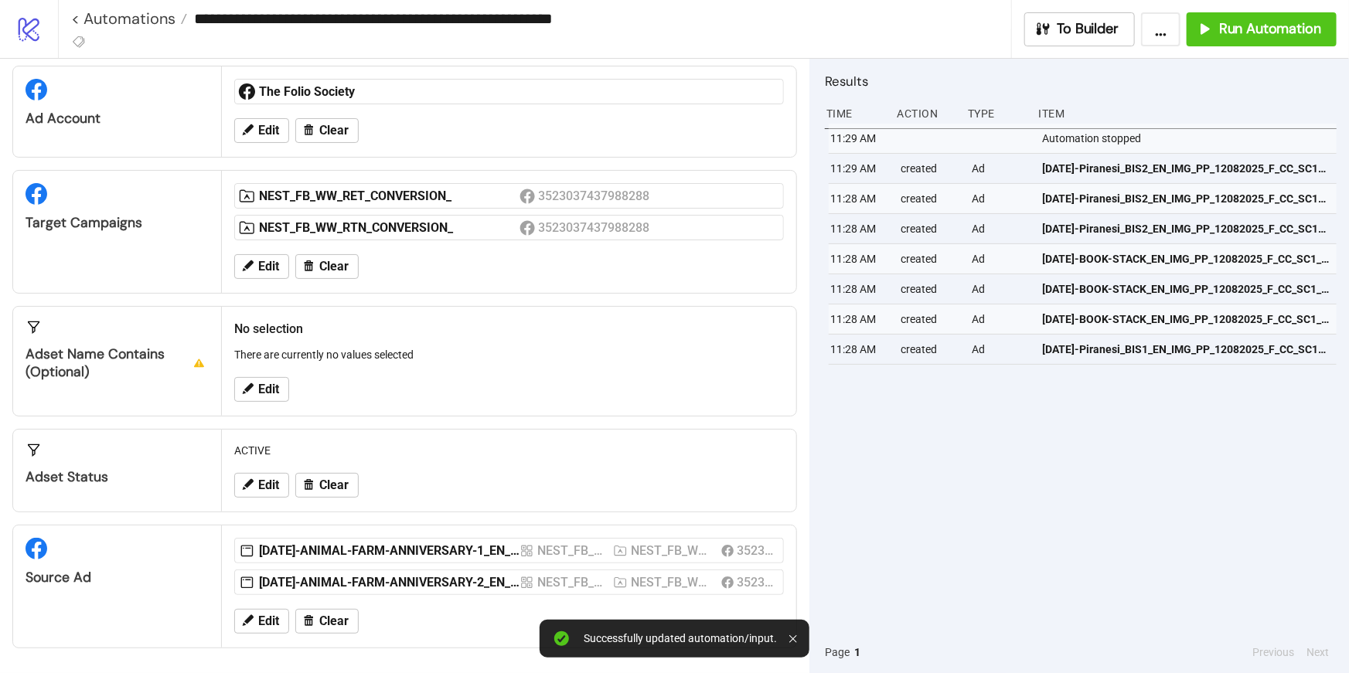
scroll to position [31, 0]
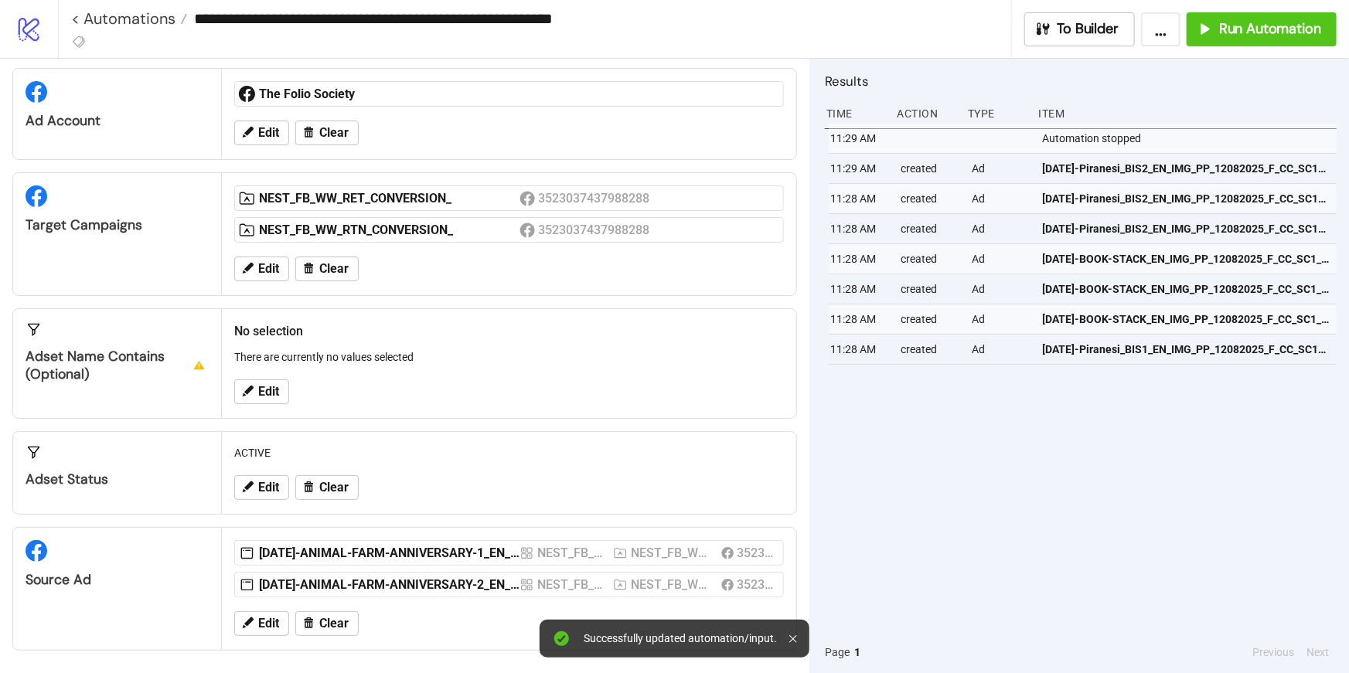
click at [794, 637] on icon at bounding box center [793, 639] width 8 height 8
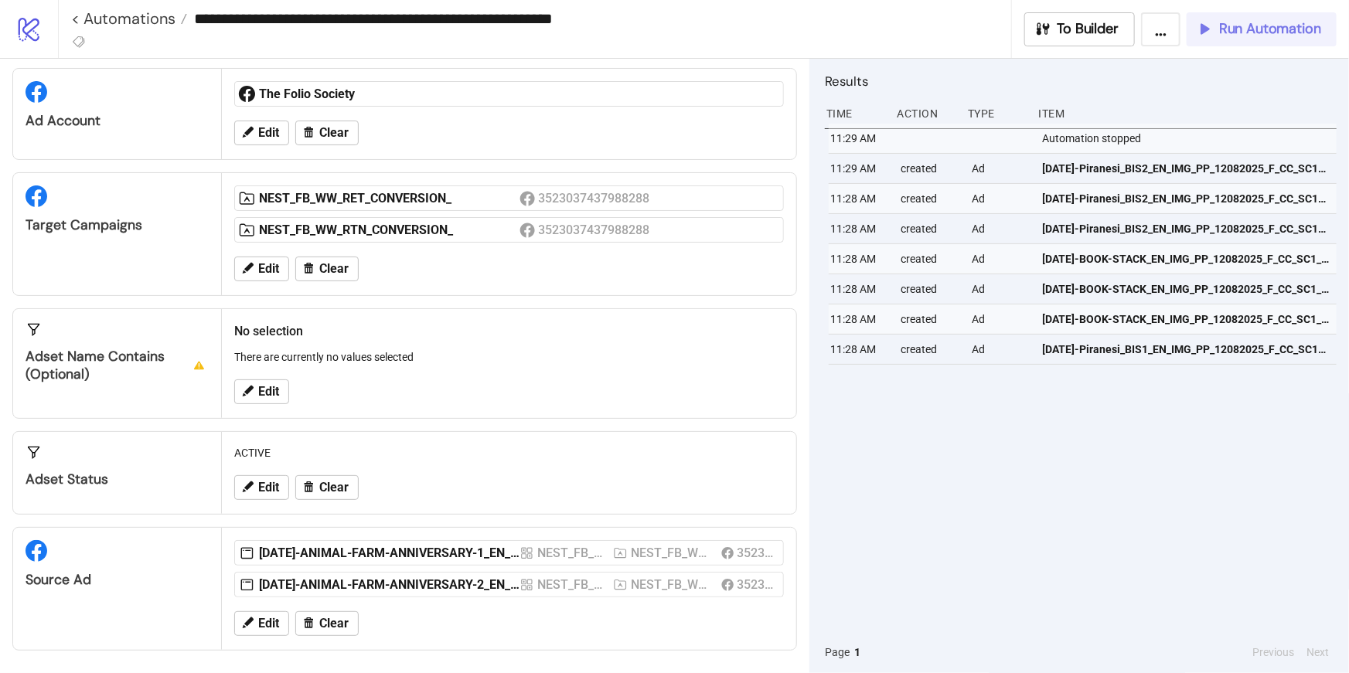
click at [1226, 26] on span "Run Automation" at bounding box center [1270, 29] width 102 height 18
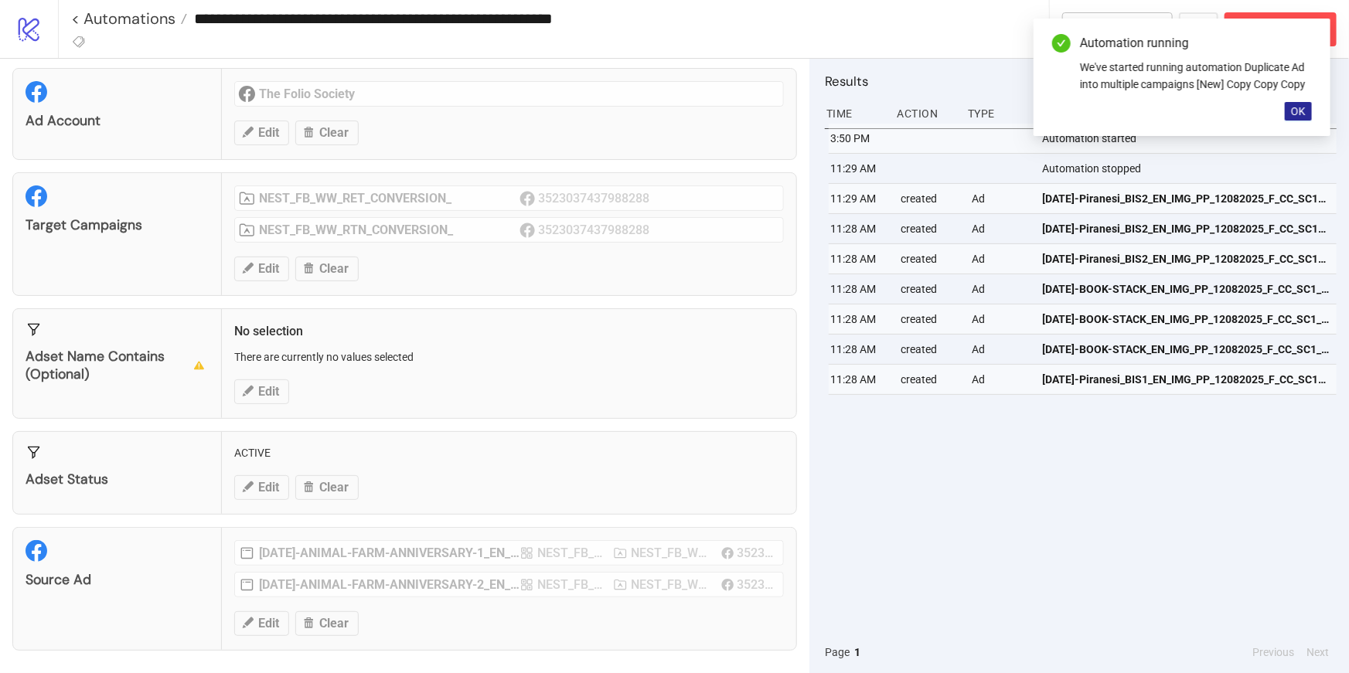
click at [1300, 105] on span "OK" at bounding box center [1298, 111] width 15 height 12
